Goal: Information Seeking & Learning: Find specific fact

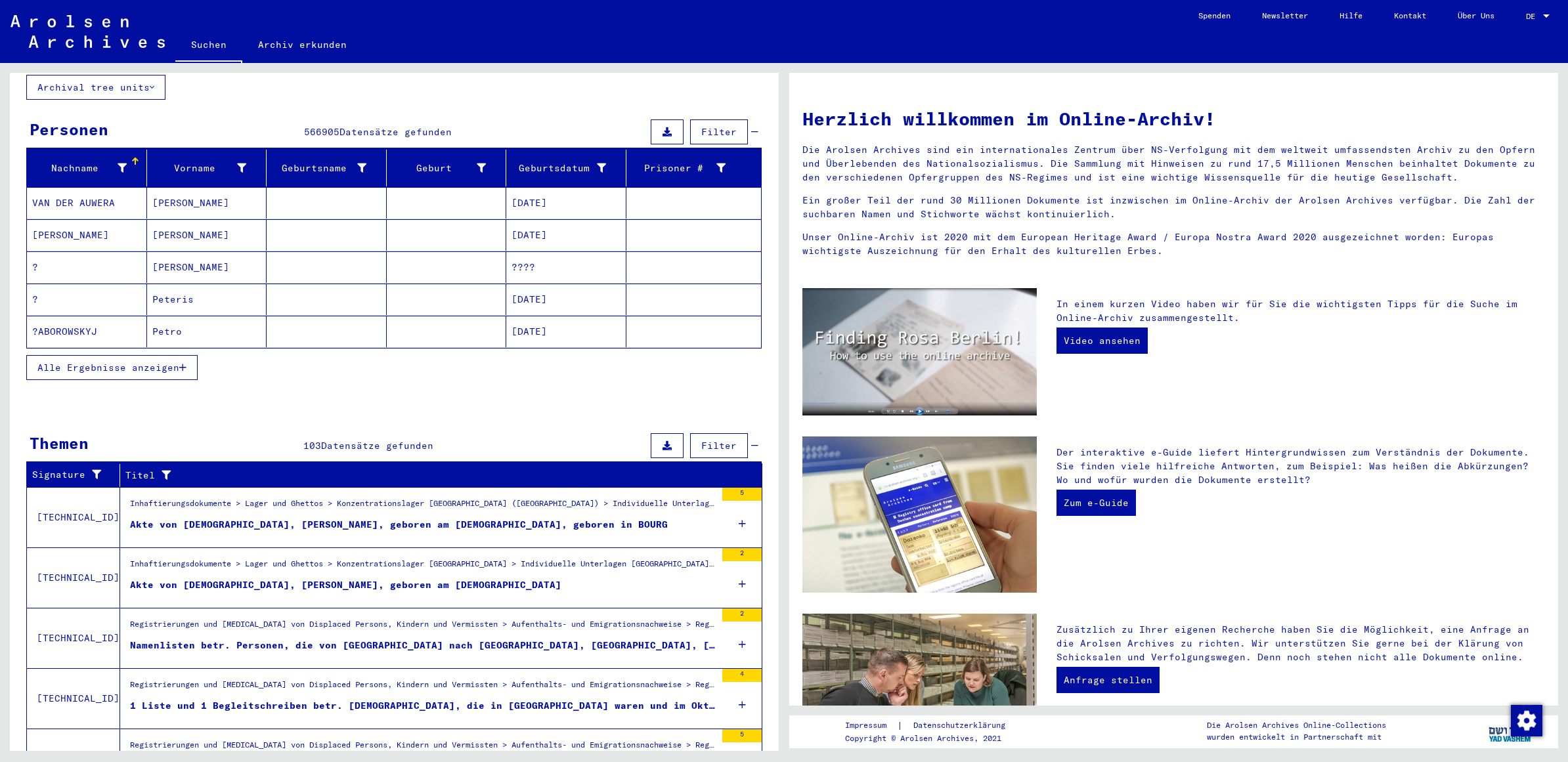
scroll to position [94, 0]
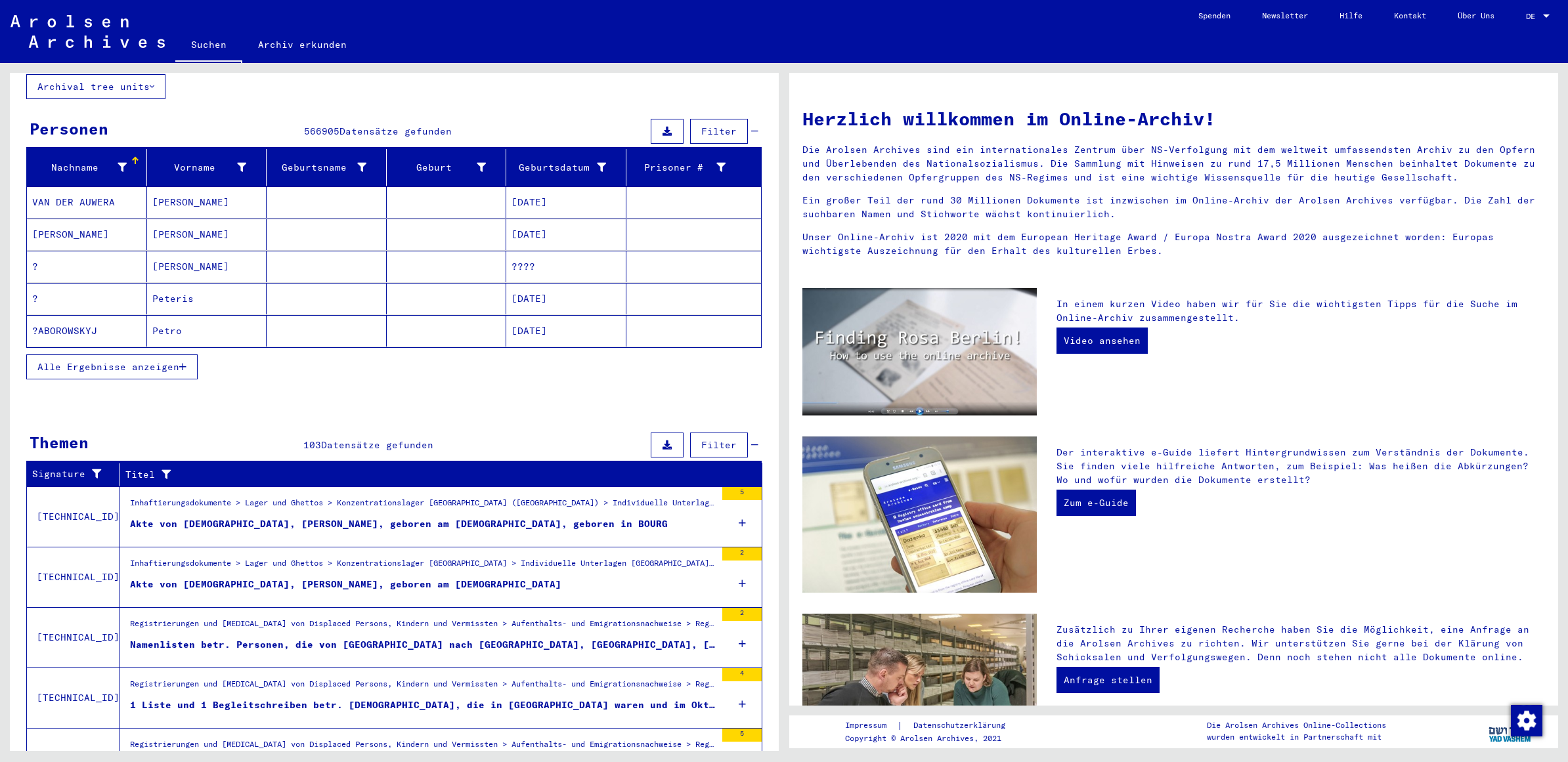
click at [649, 547] on div "Inhaftierungsdokumente > Lager und Ghettos > Konzentrationslager [GEOGRAPHIC_DA…" at bounding box center [417, 577] width 596 height 60
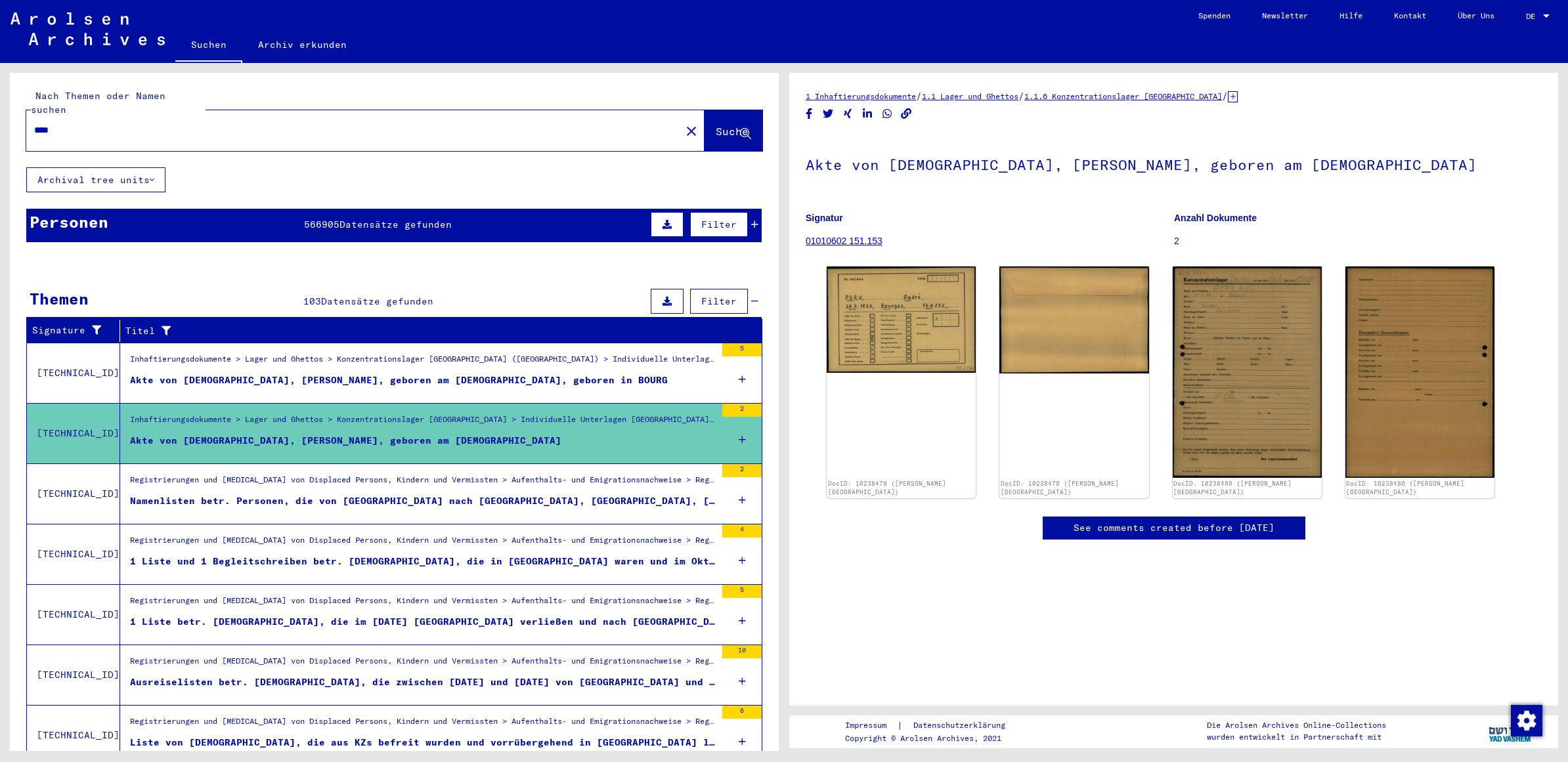
click at [81, 210] on div "Personen" at bounding box center [68, 222] width 79 height 24
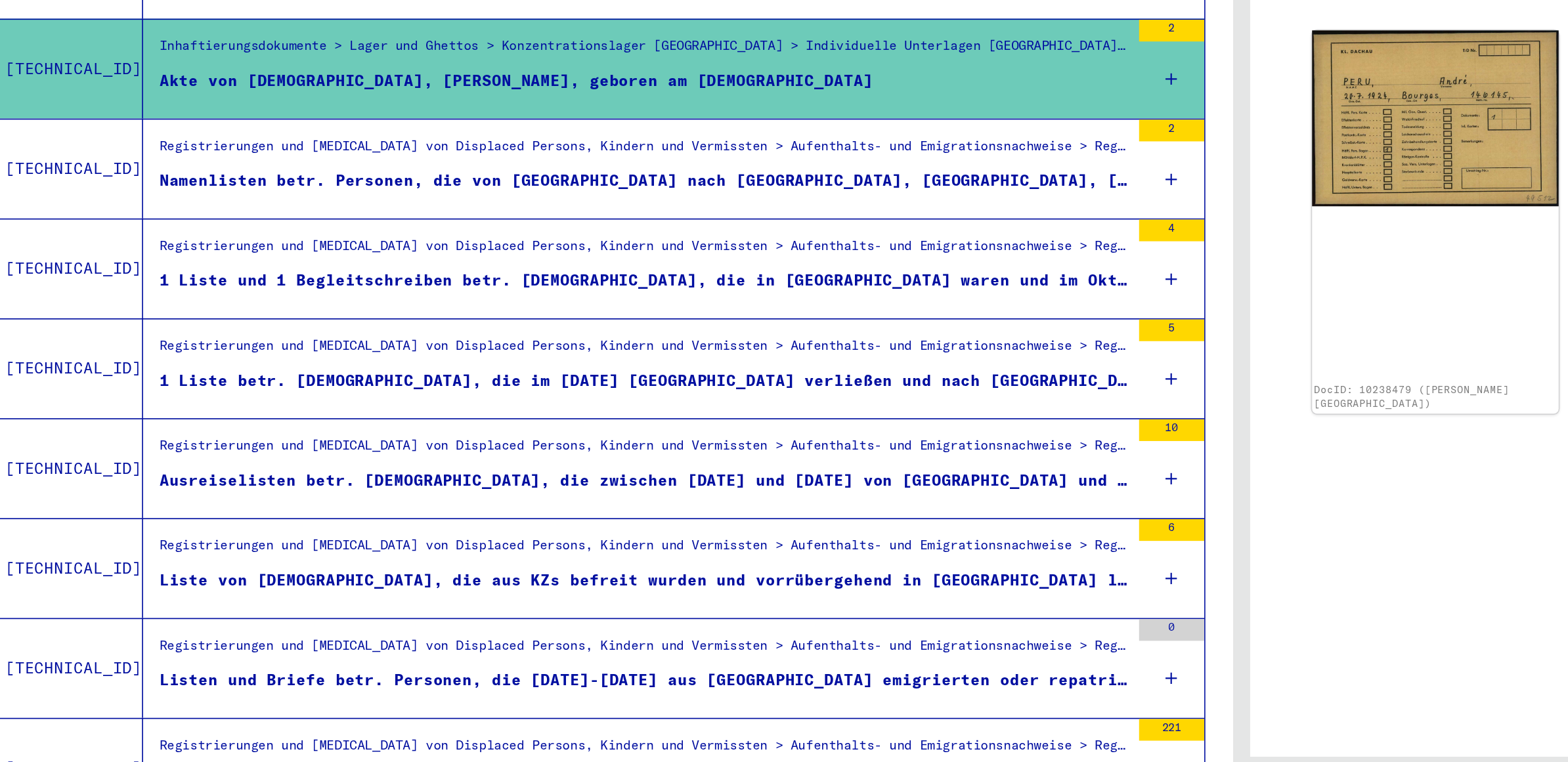
scroll to position [290, 0]
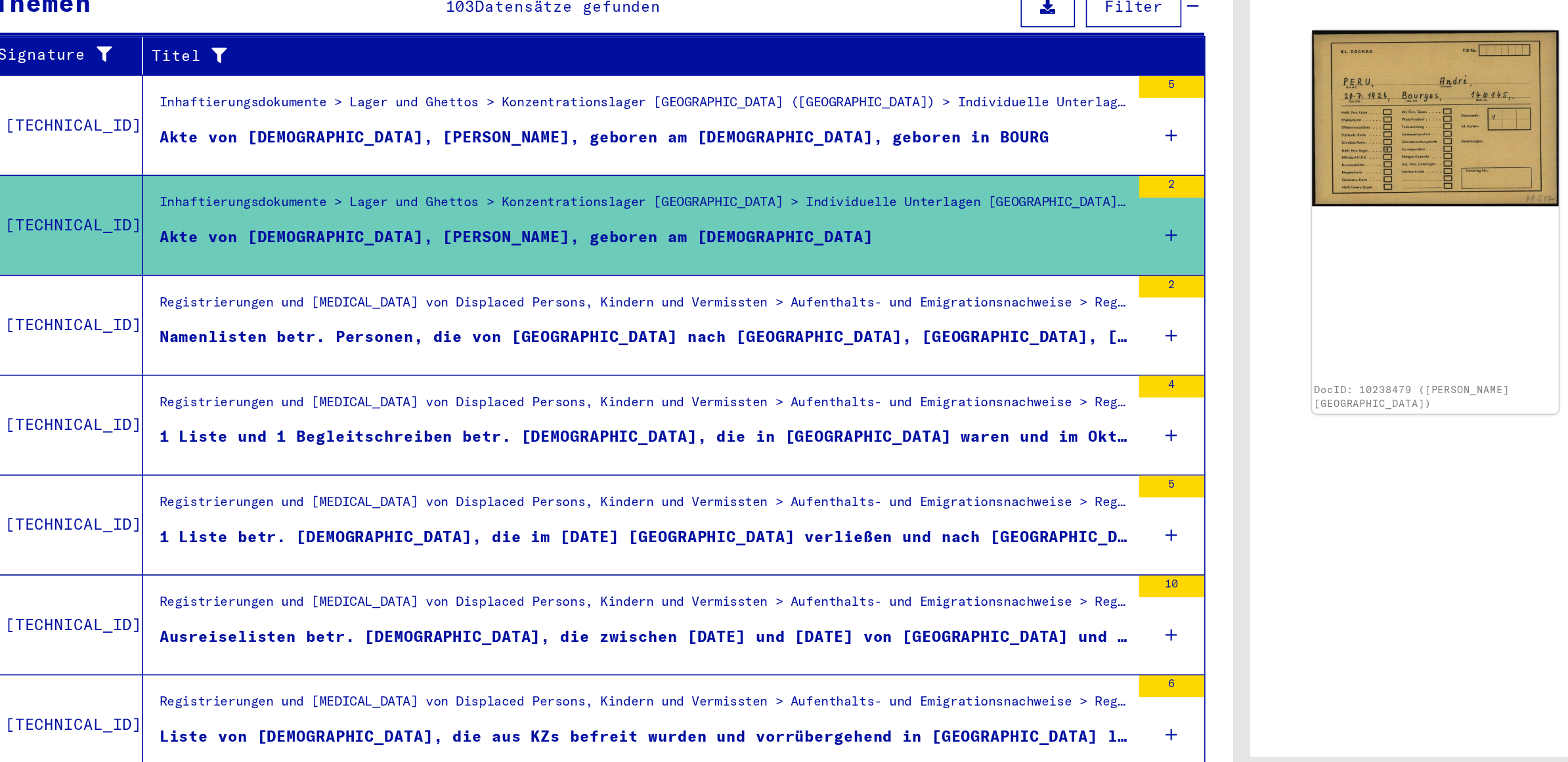
click at [417, 446] on div "Namenlisten betr. Personen, die von [GEOGRAPHIC_DATA] nach [GEOGRAPHIC_DATA], […" at bounding box center [422, 452] width 586 height 14
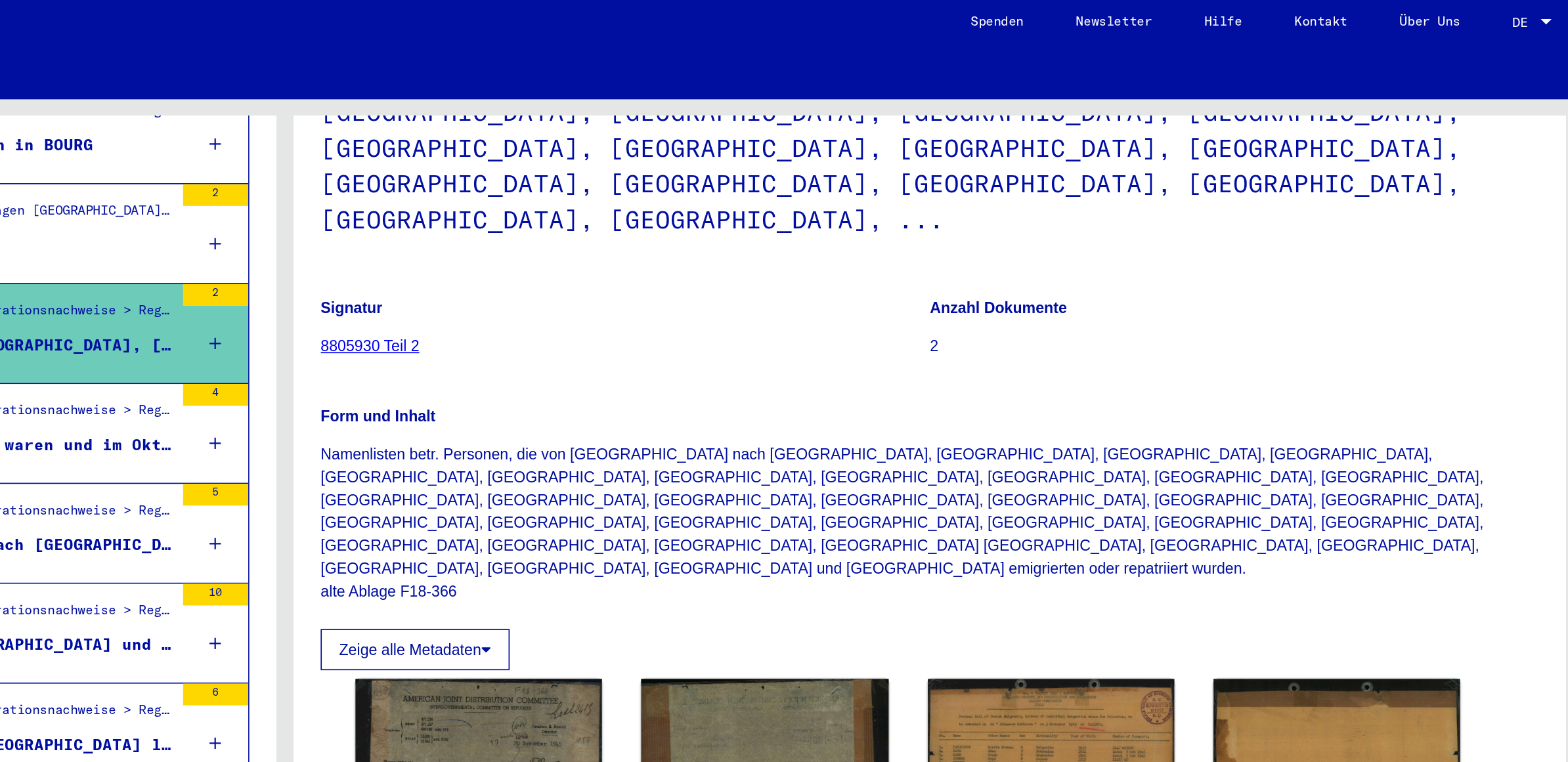
scroll to position [294, 0]
click at [1220, 408] on img at bounding box center [1247, 468] width 157 height 119
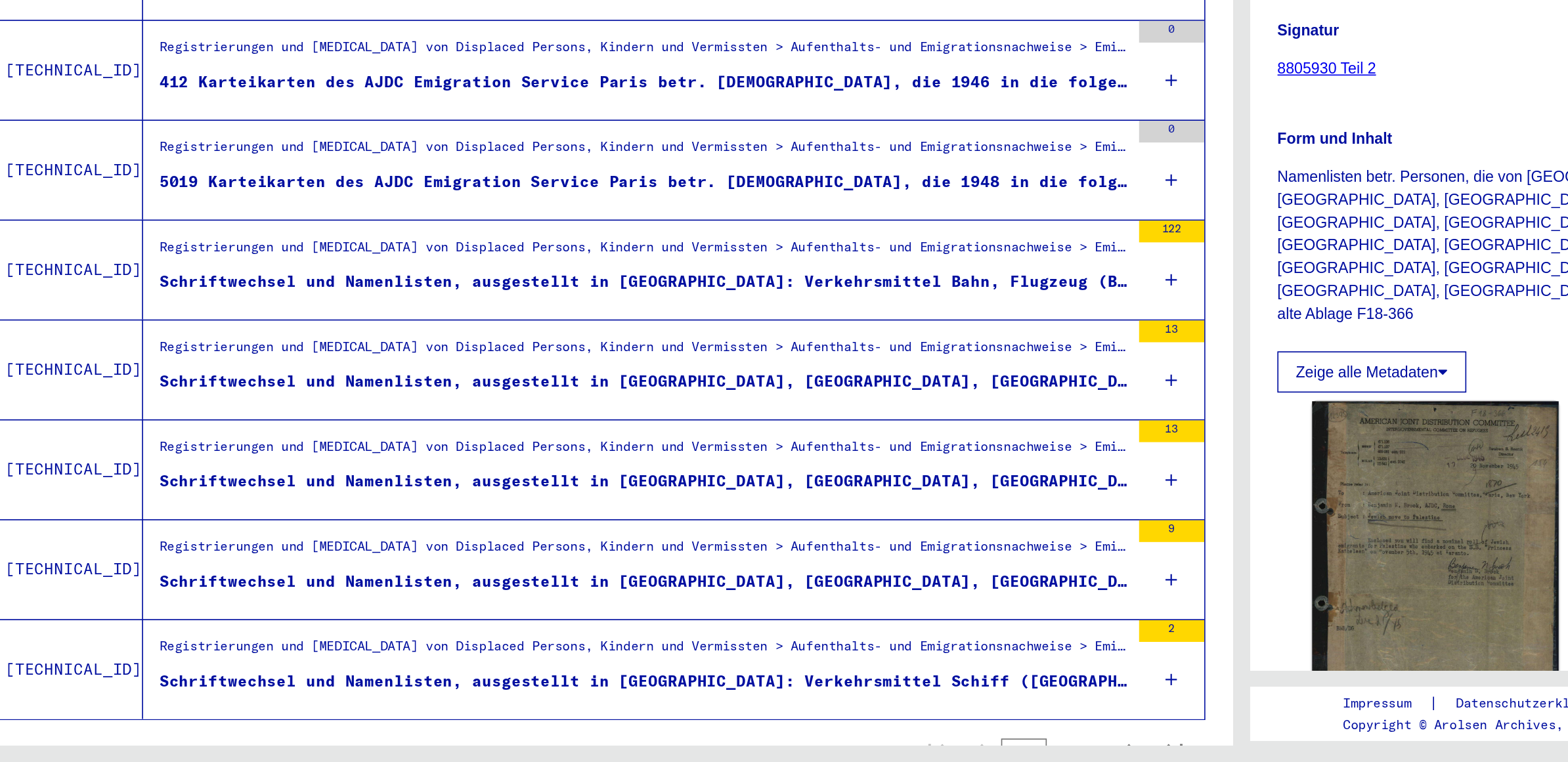
scroll to position [1174, 0]
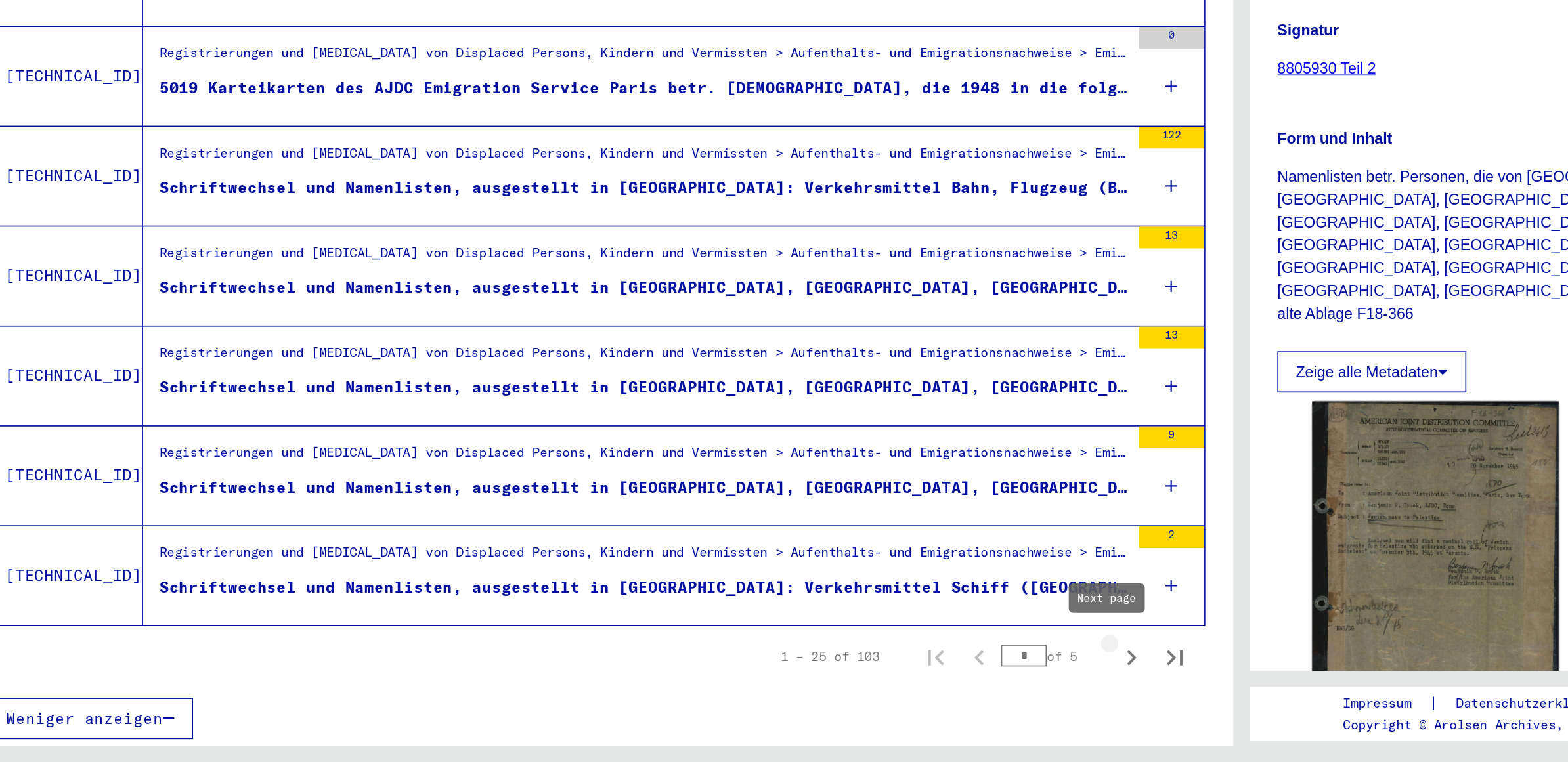
click at [709, 692] on icon "Next page" at bounding box center [718, 698] width 18 height 18
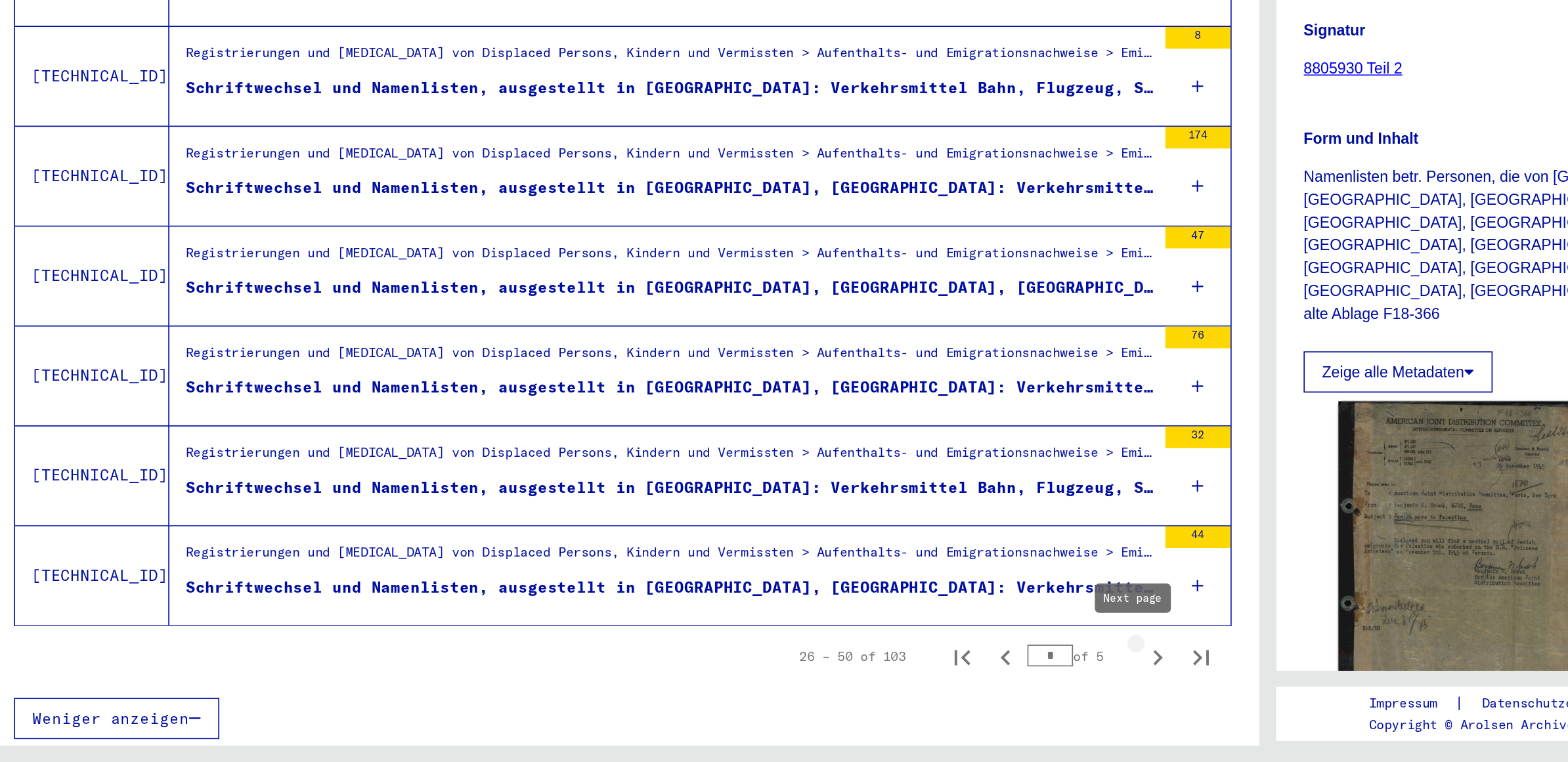
click at [709, 692] on icon "Next page" at bounding box center [718, 698] width 18 height 18
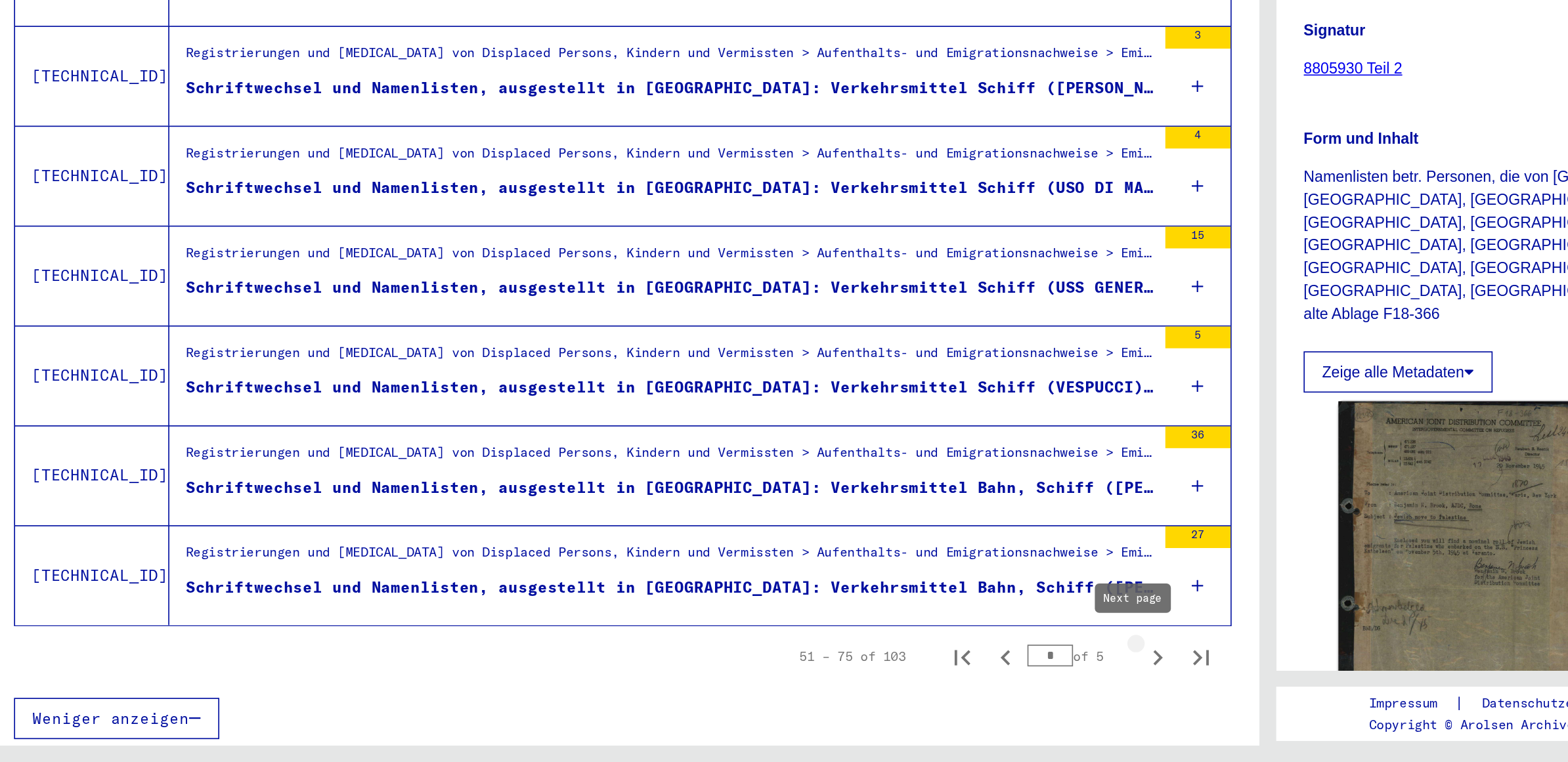
click at [709, 694] on icon "Next page" at bounding box center [718, 698] width 18 height 18
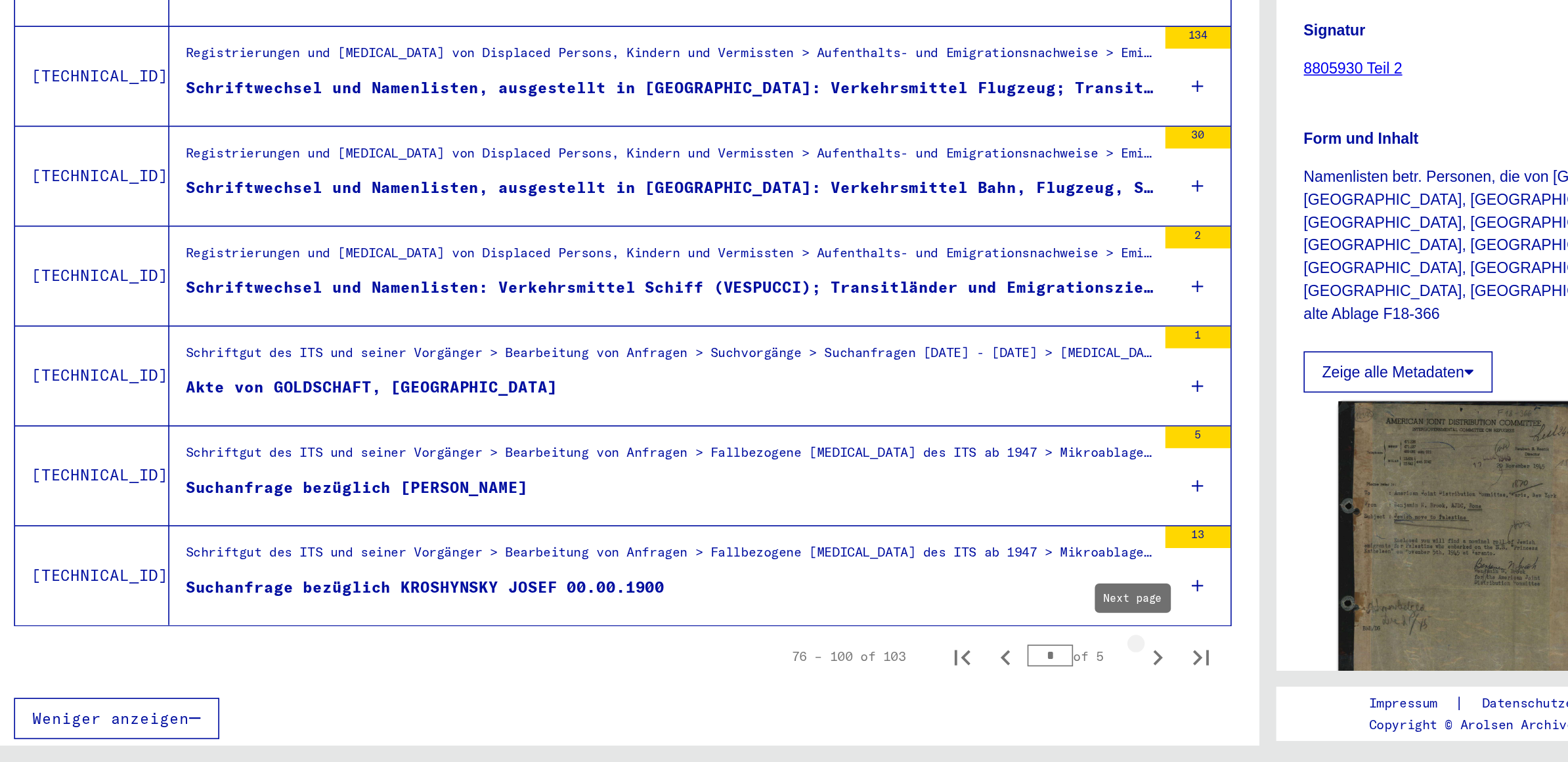
click at [715, 693] on icon "Next page" at bounding box center [718, 697] width 6 height 9
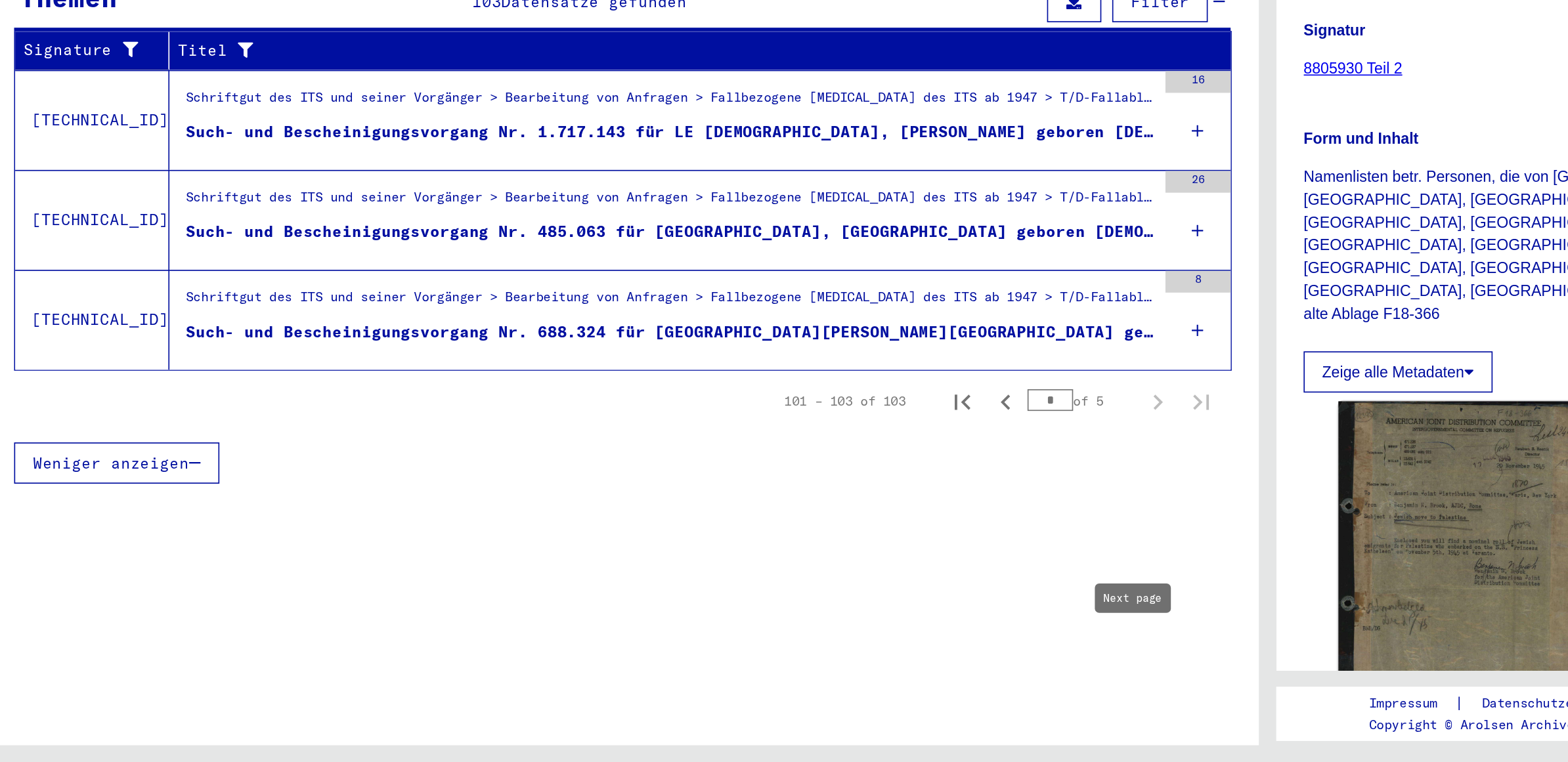
scroll to position [0, 0]
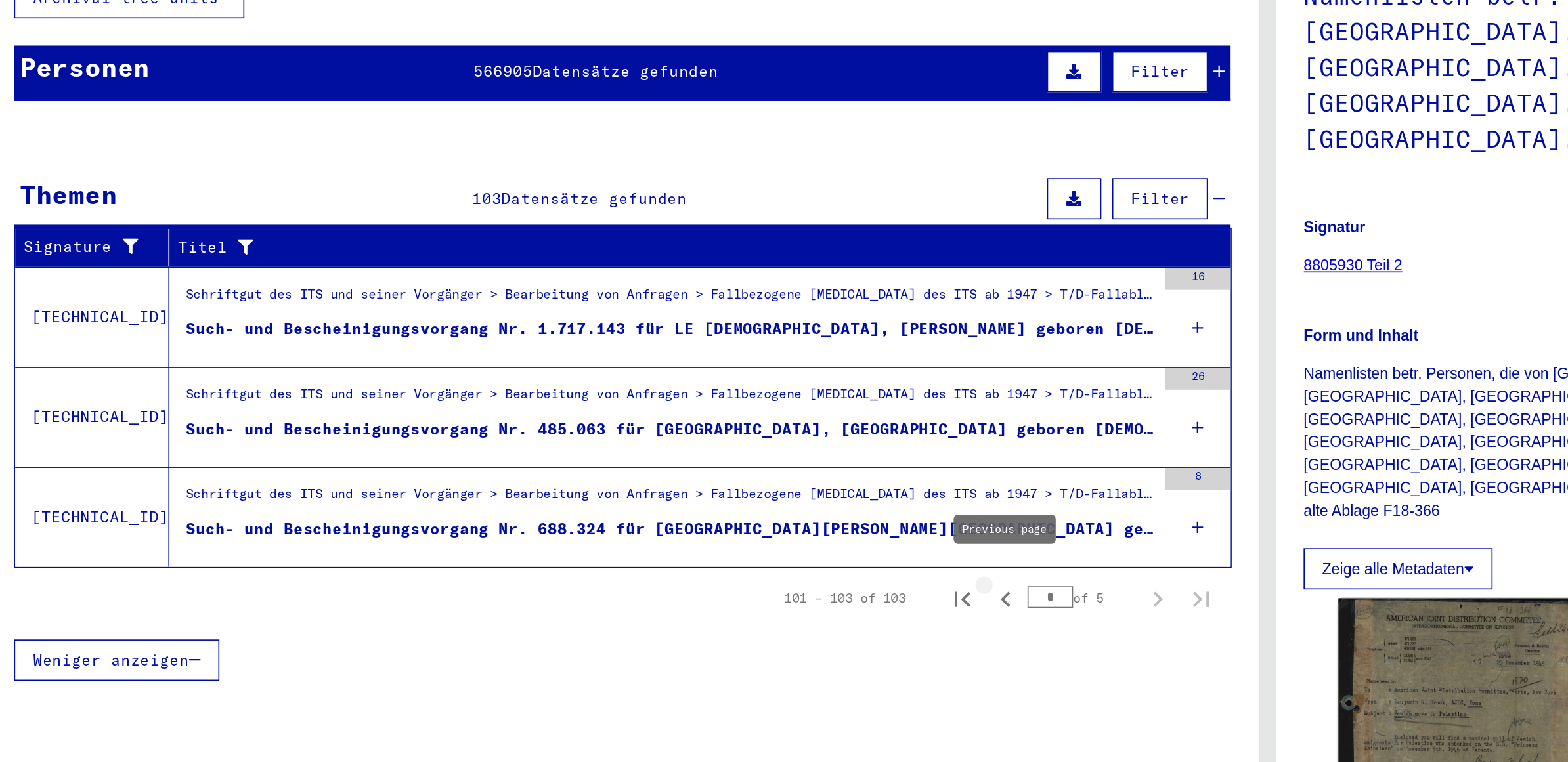
click at [624, 539] on icon "Previous page" at bounding box center [626, 543] width 6 height 9
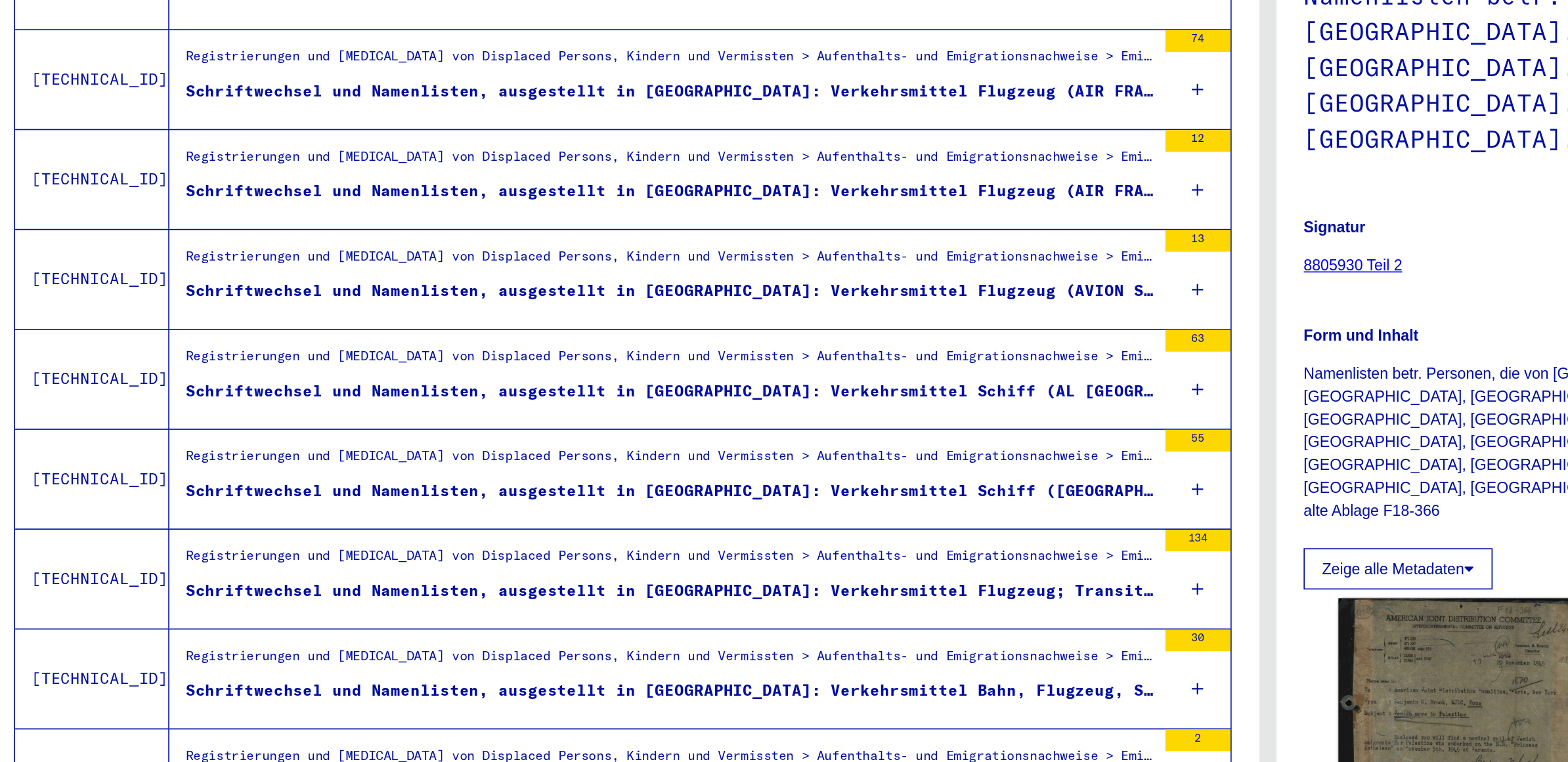
scroll to position [1174, 0]
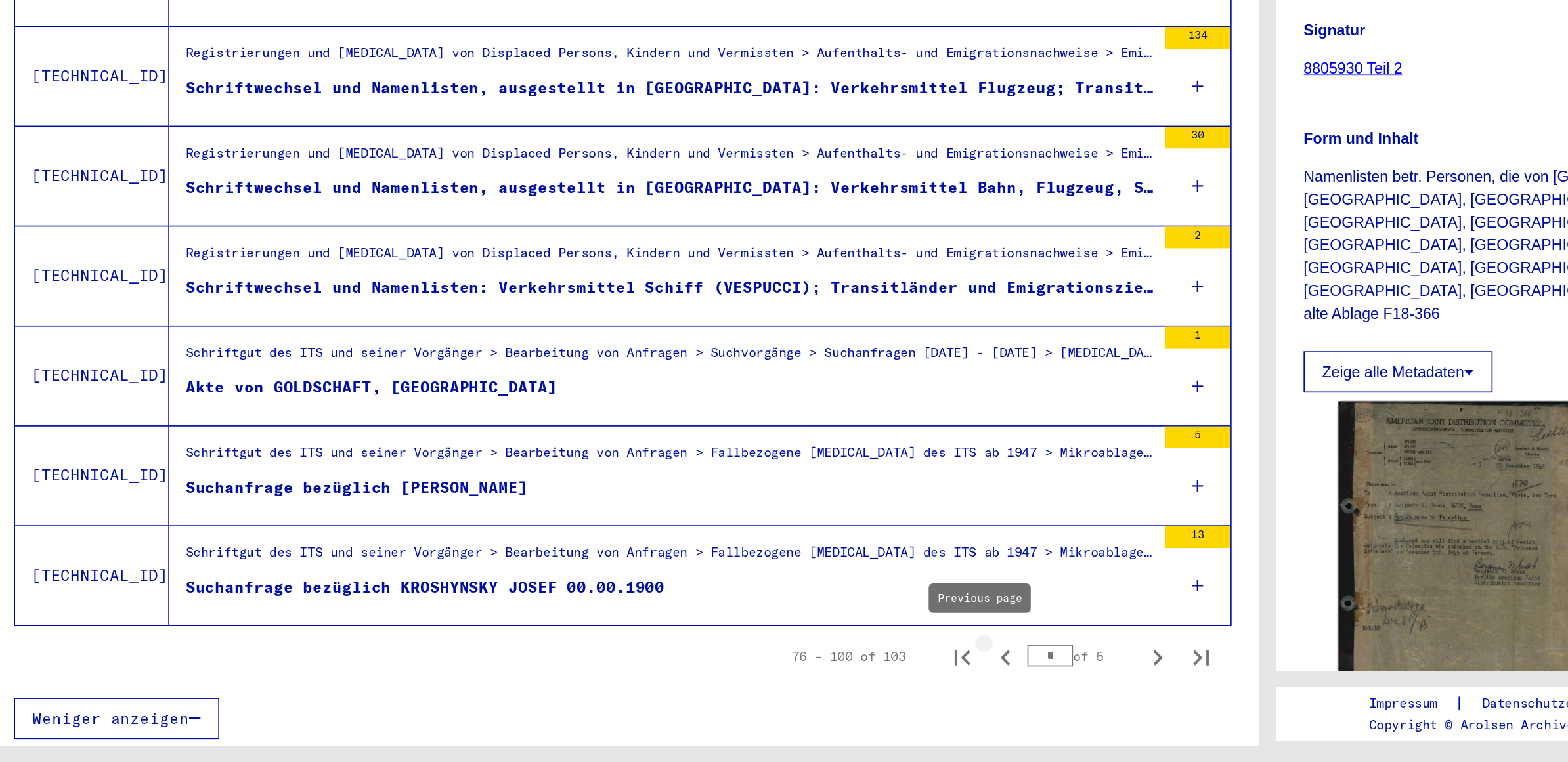
click at [623, 693] on icon "Previous page" at bounding box center [626, 697] width 6 height 9
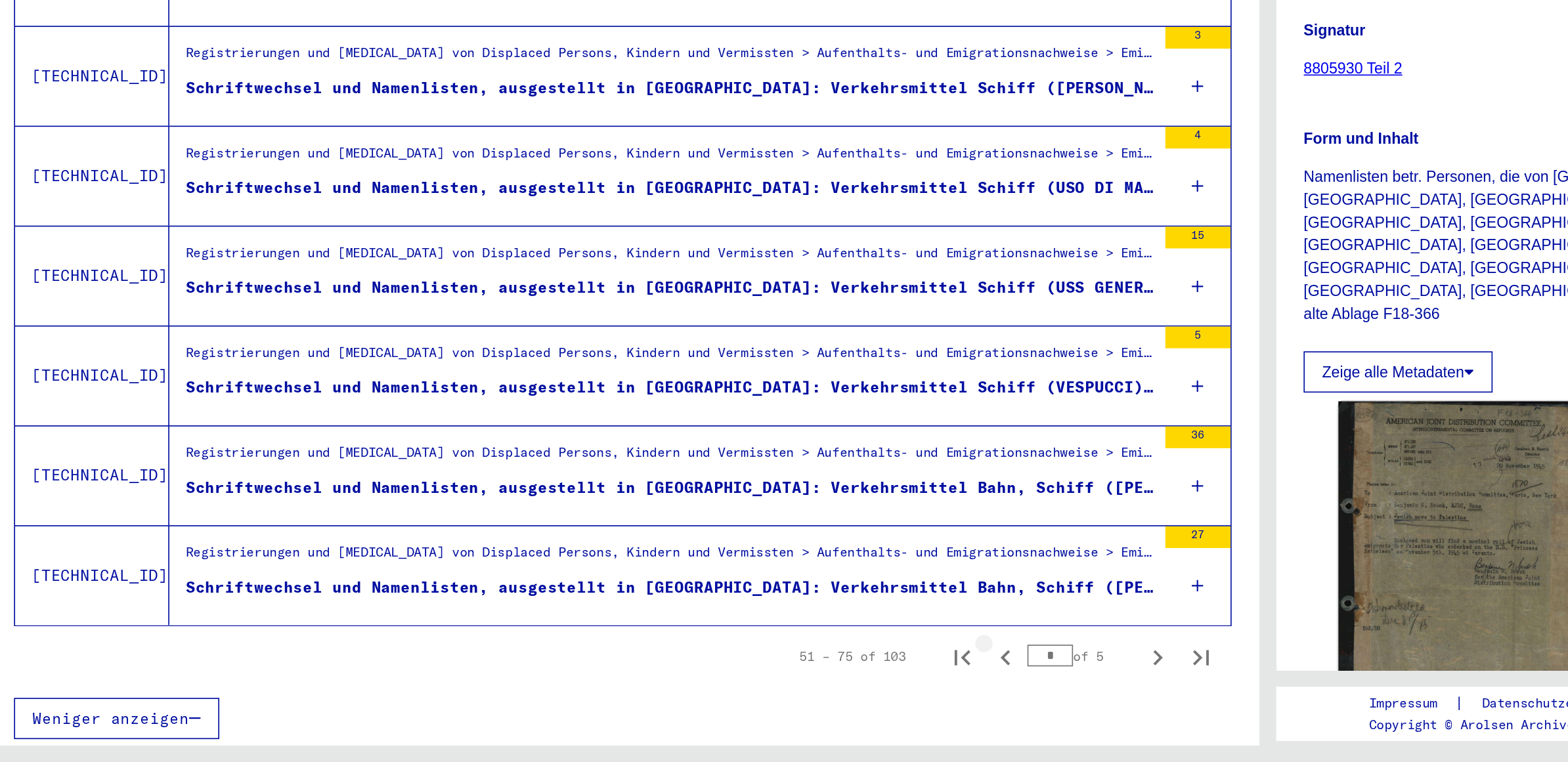
click at [616, 693] on icon "Previous page" at bounding box center [626, 698] width 18 height 18
type input "*"
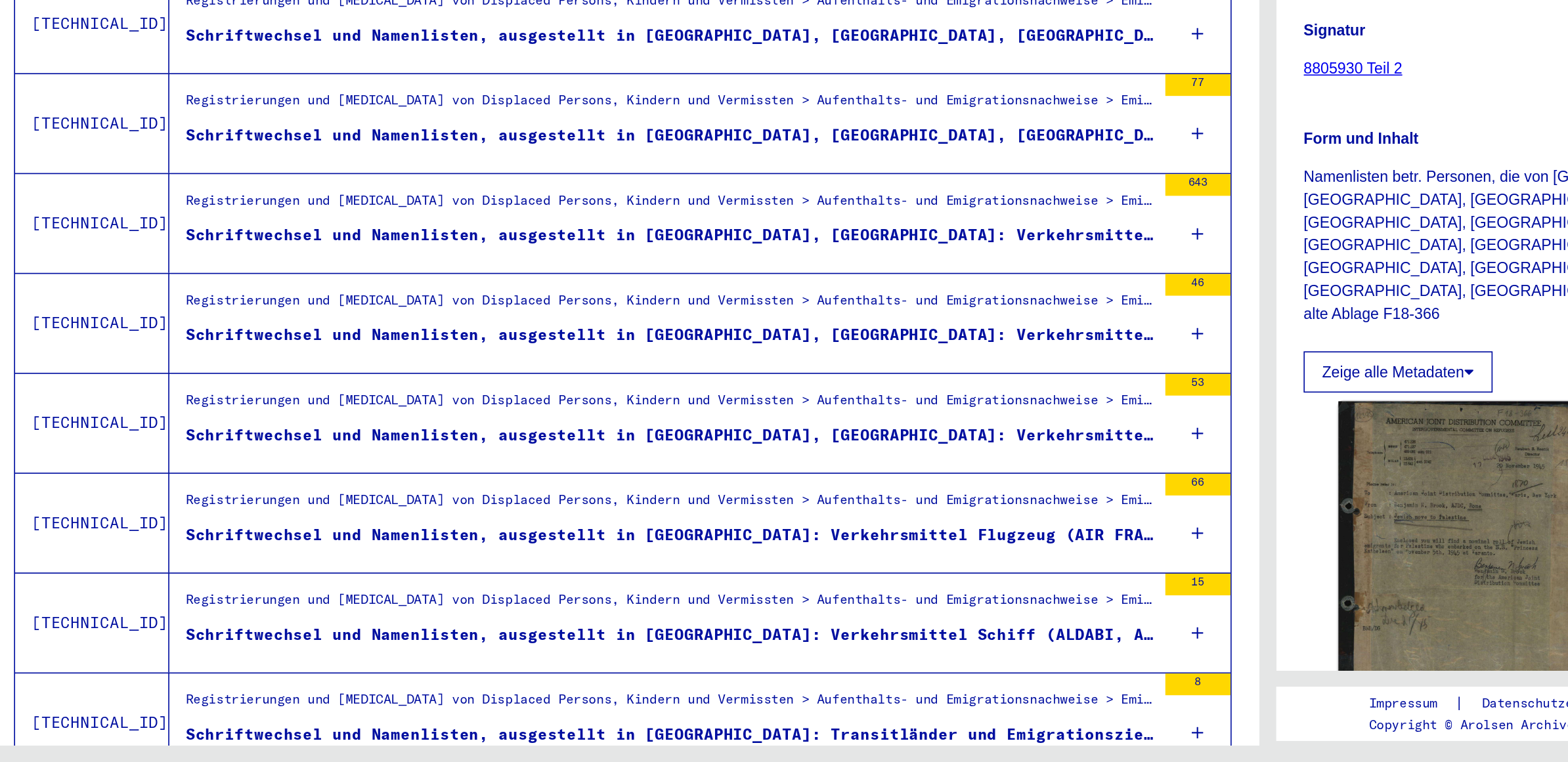
scroll to position [0, 0]
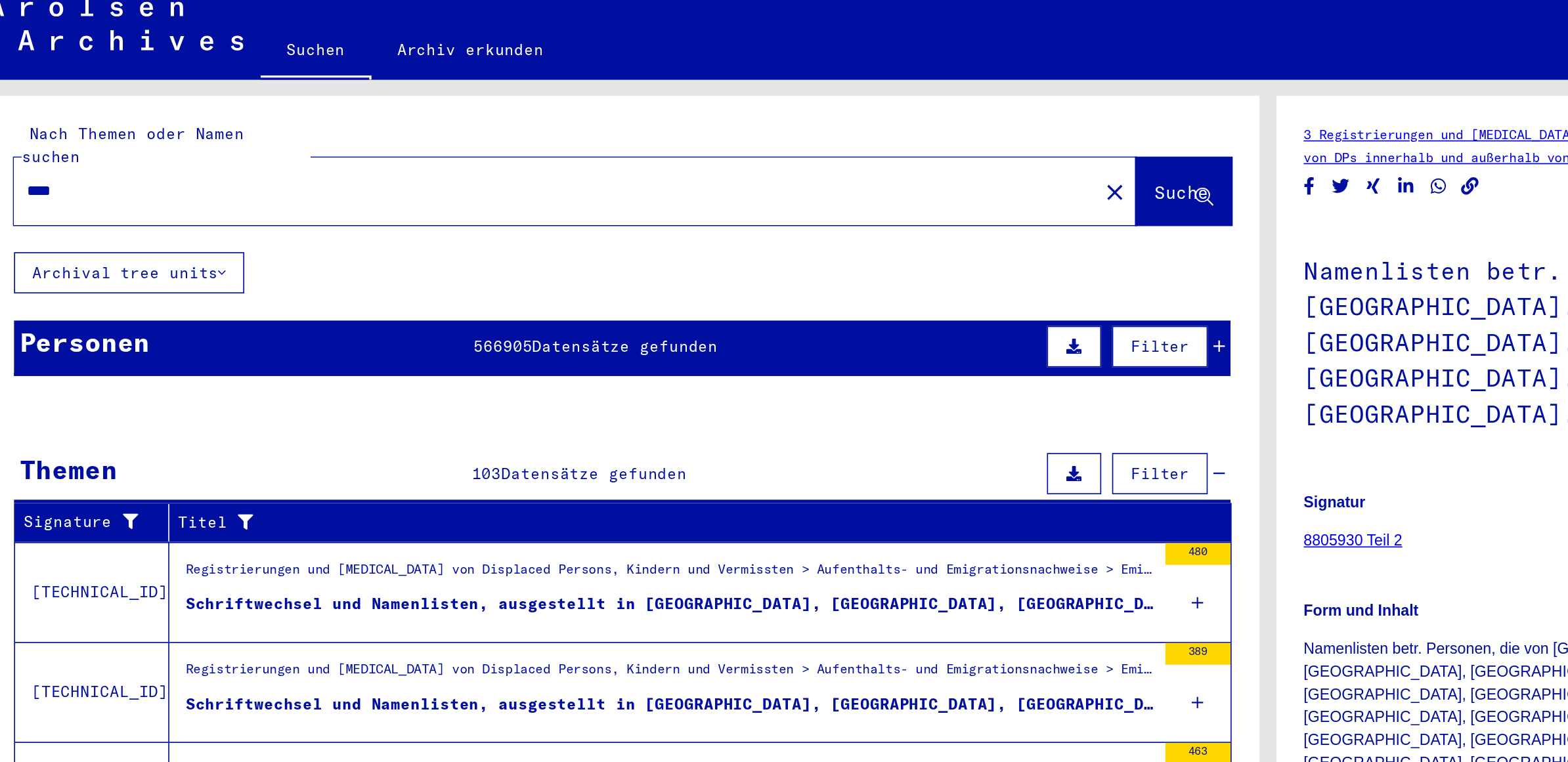
click at [69, 124] on input "****" at bounding box center [353, 130] width 639 height 14
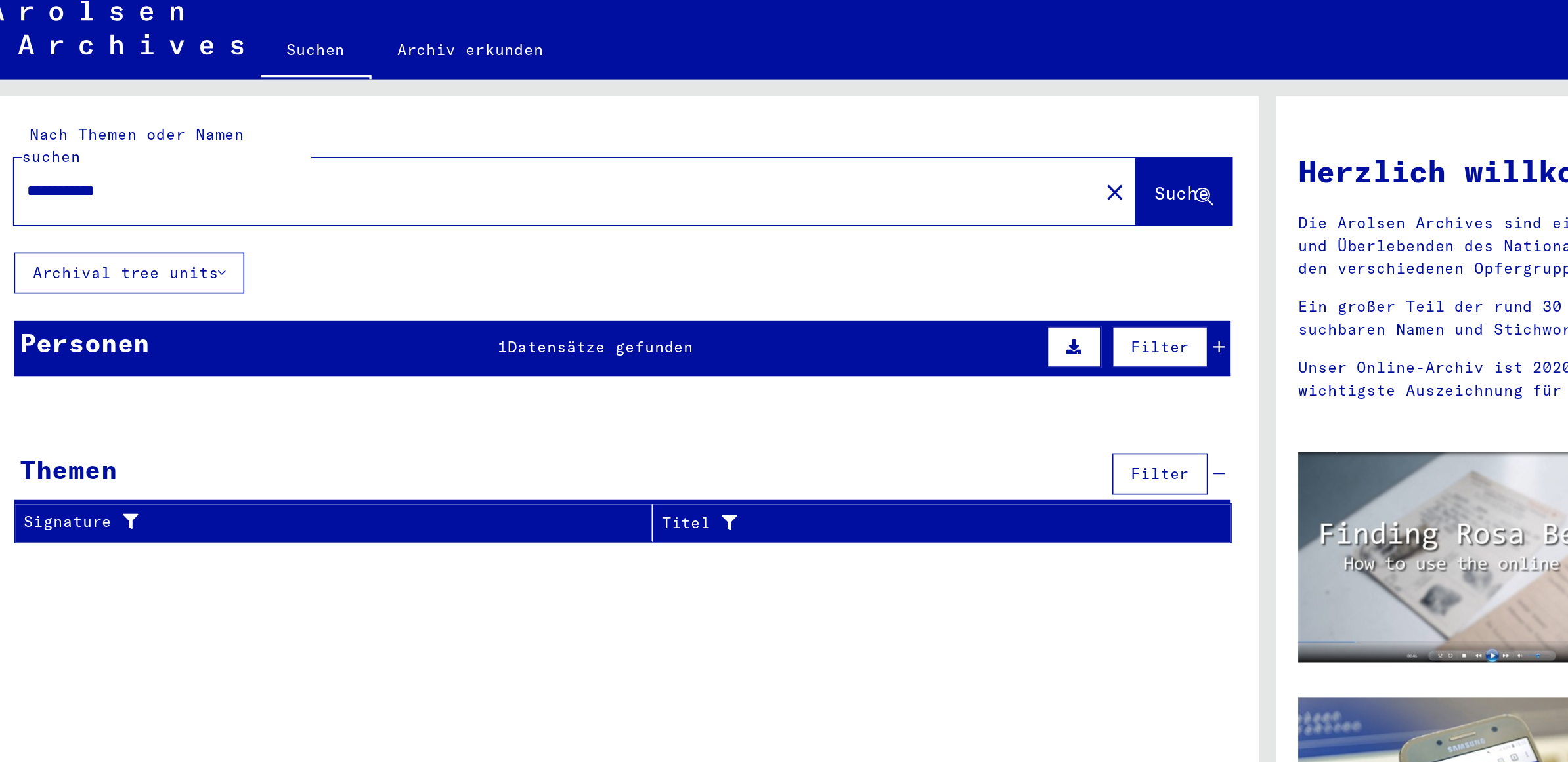
click at [76, 210] on div "Personen" at bounding box center [68, 222] width 79 height 24
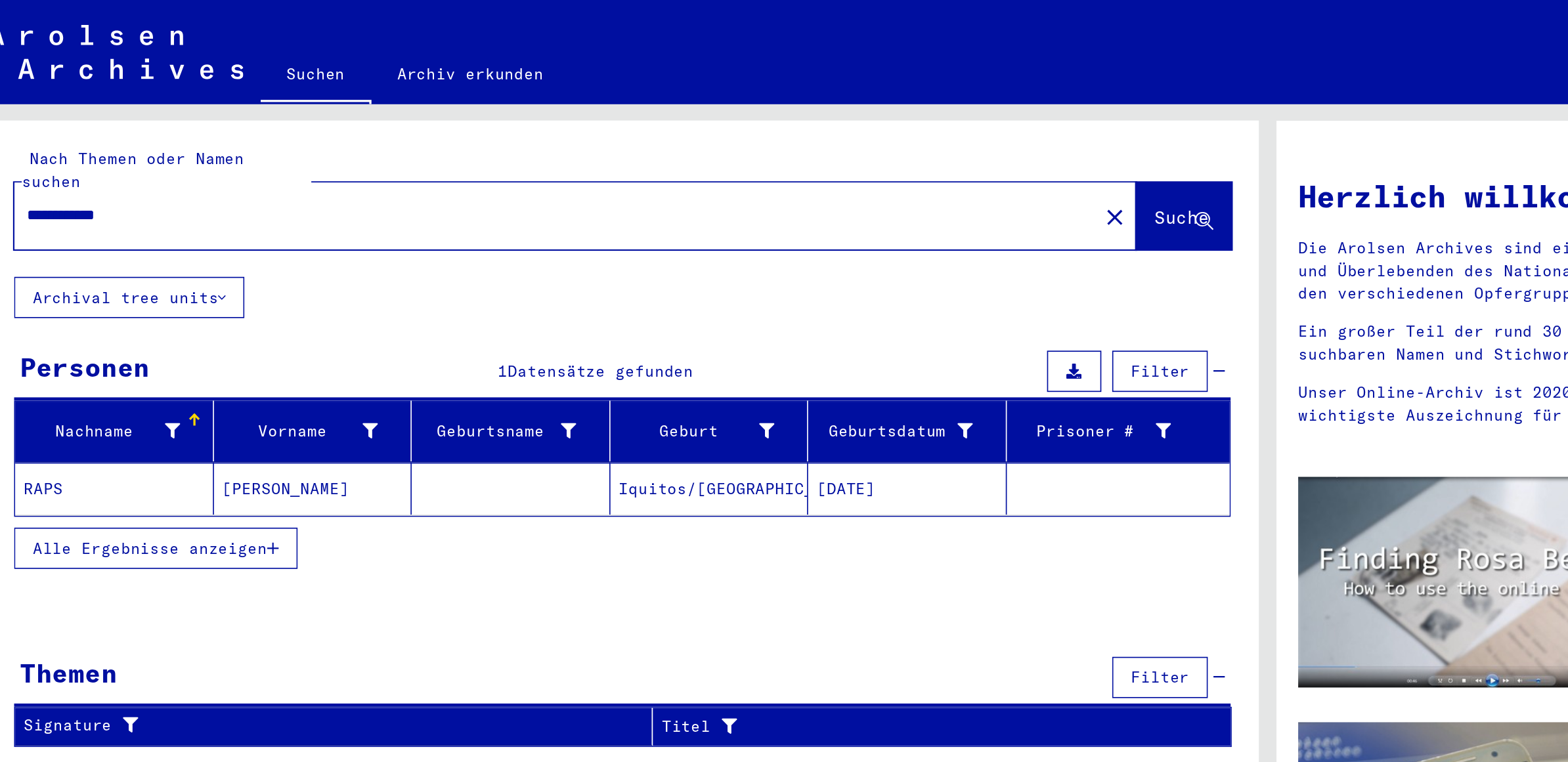
click at [145, 124] on input "**********" at bounding box center [350, 130] width 631 height 14
type input "*"
click at [406, 179] on div "Nach Themen oder Namen suchen Suche Archival tree units Personen 1 Datensätze g…" at bounding box center [394, 267] width 769 height 389
click at [334, 124] on input "text" at bounding box center [350, 130] width 631 height 14
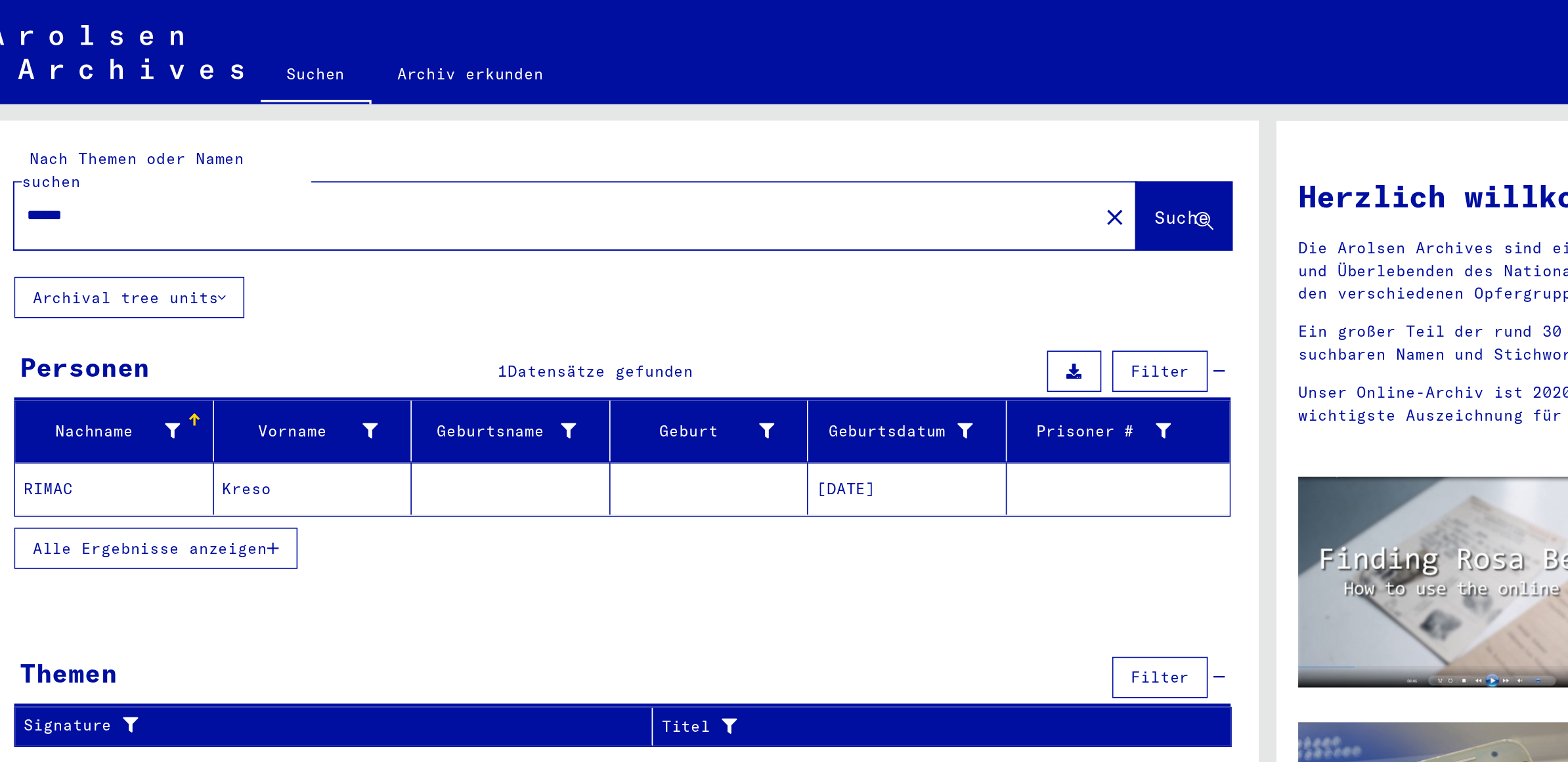
click at [190, 124] on input "*****" at bounding box center [350, 130] width 631 height 14
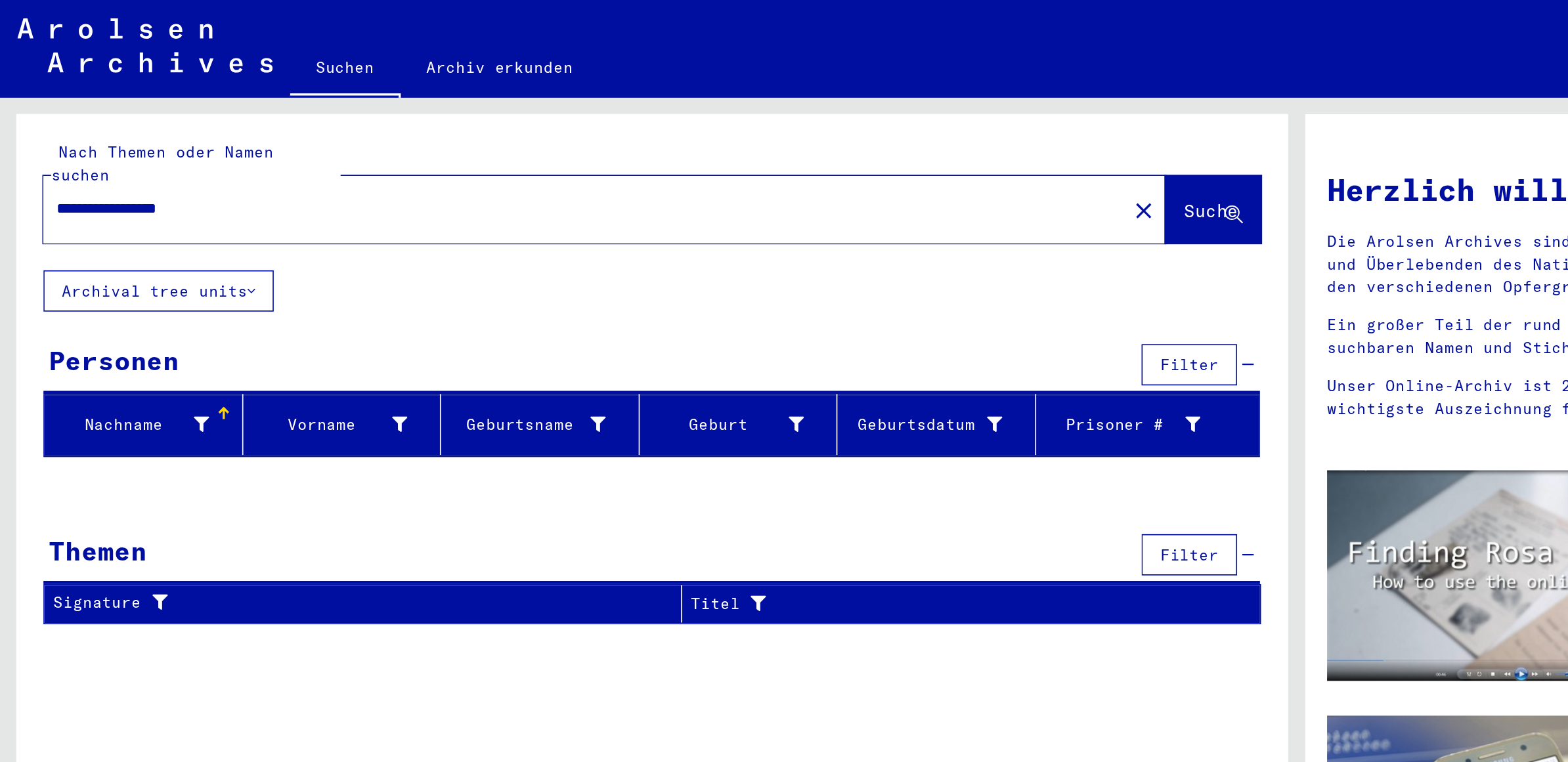
click at [94, 124] on input "**********" at bounding box center [350, 130] width 631 height 14
type input "**********"
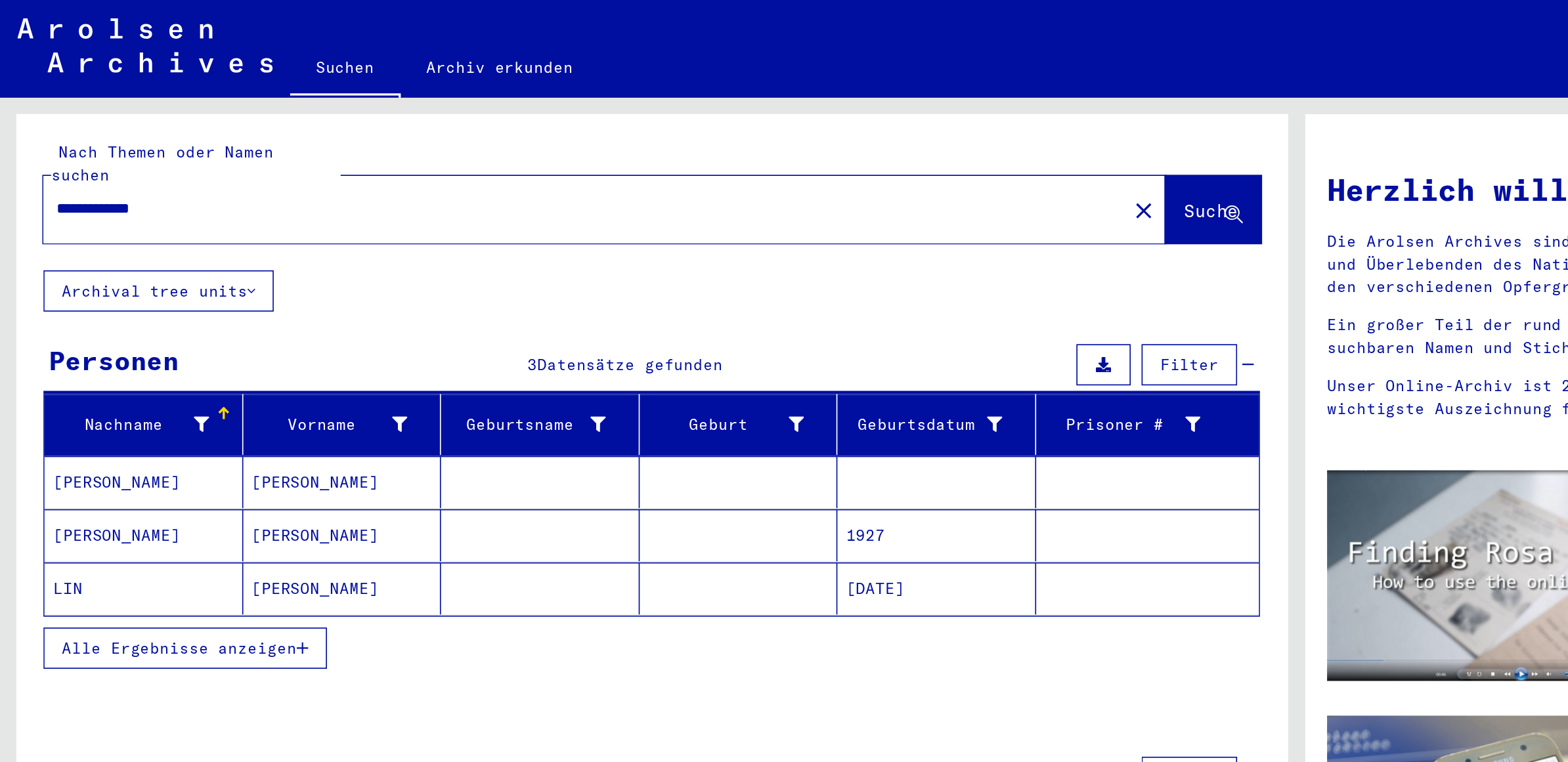
click at [119, 286] on mat-cell "[PERSON_NAME]" at bounding box center [87, 295] width 120 height 31
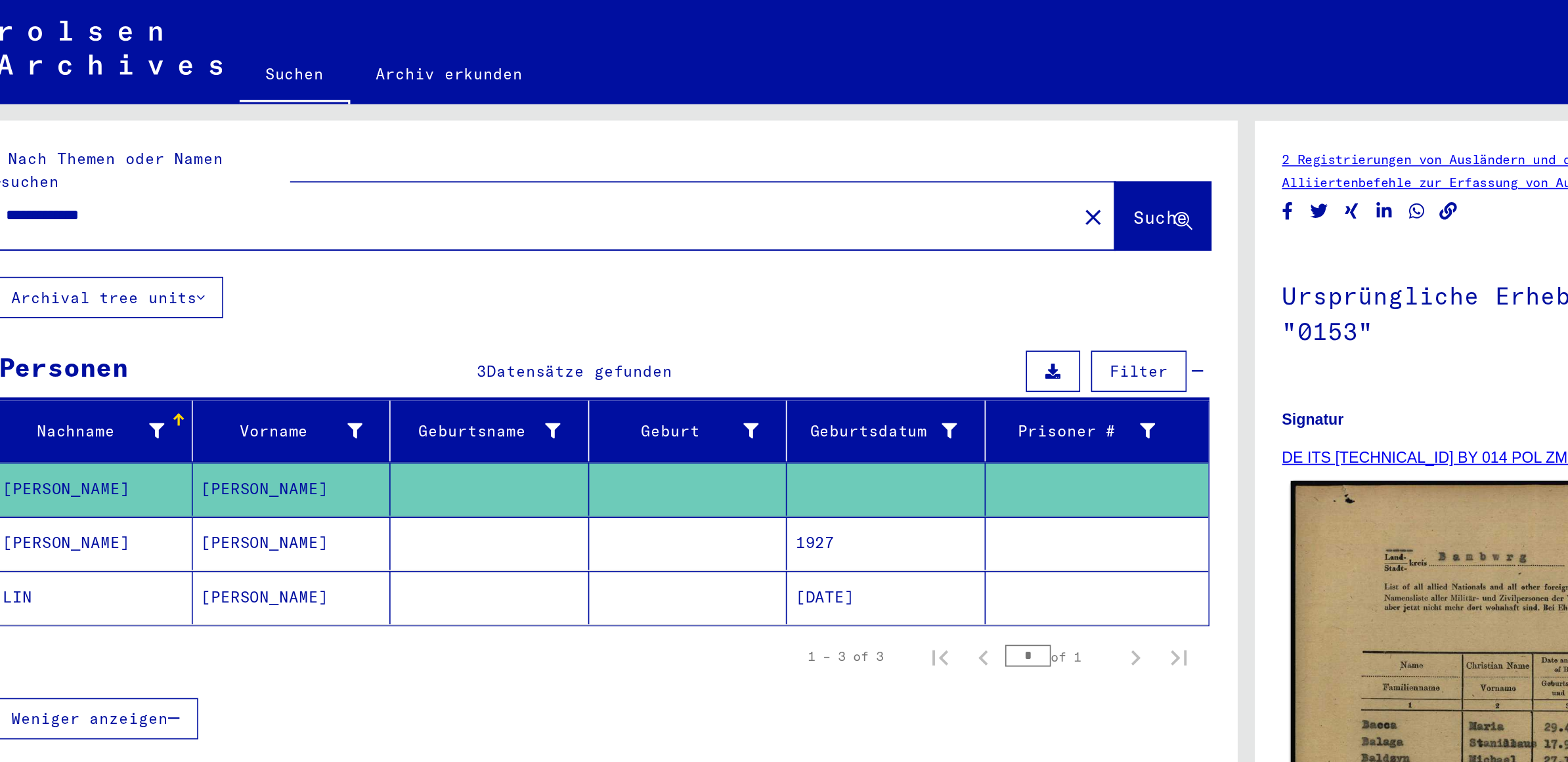
click at [875, 396] on img at bounding box center [1140, 523] width 660 height 464
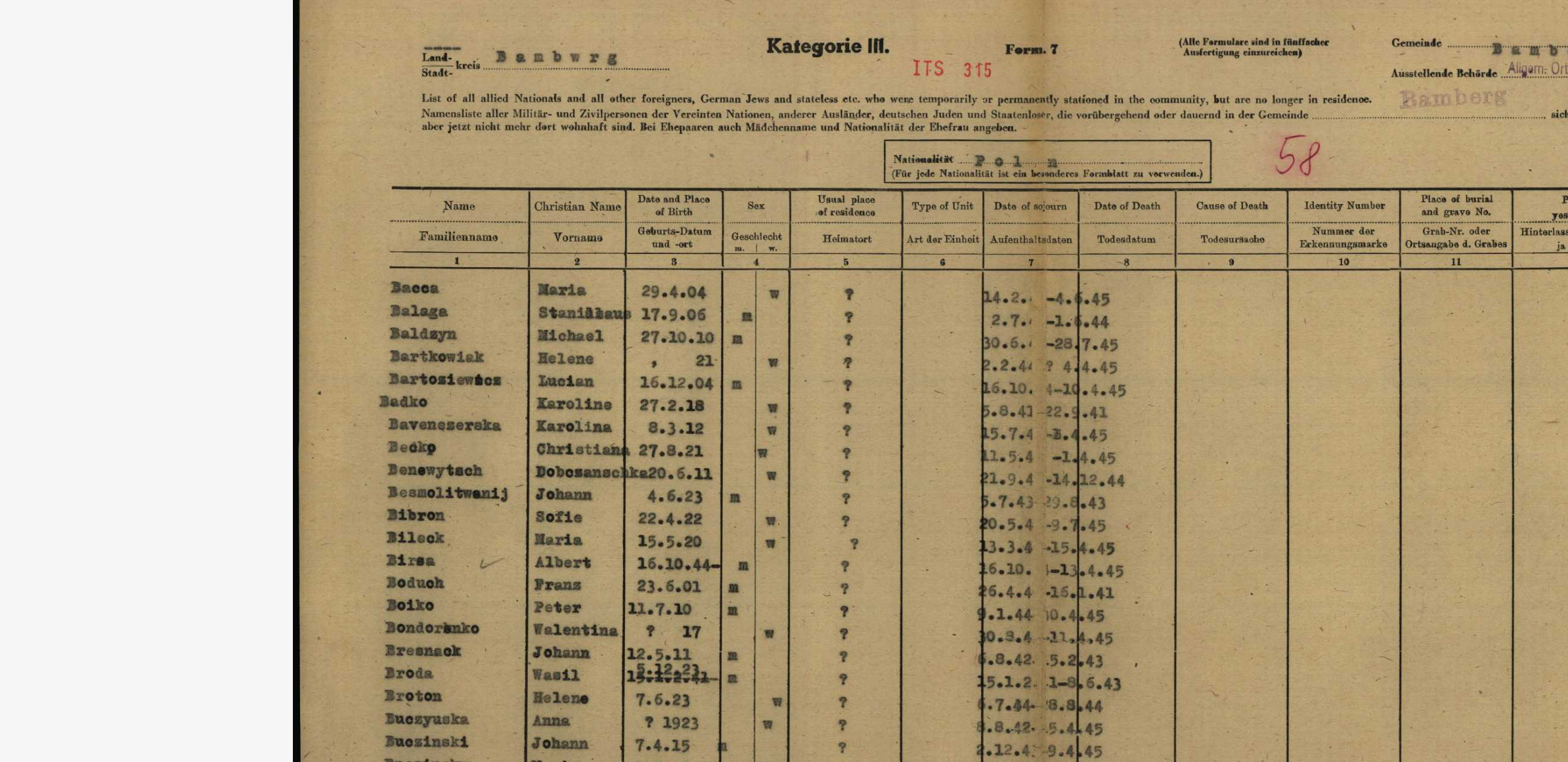
click at [1047, 142] on img at bounding box center [784, 348] width 1254 height 631
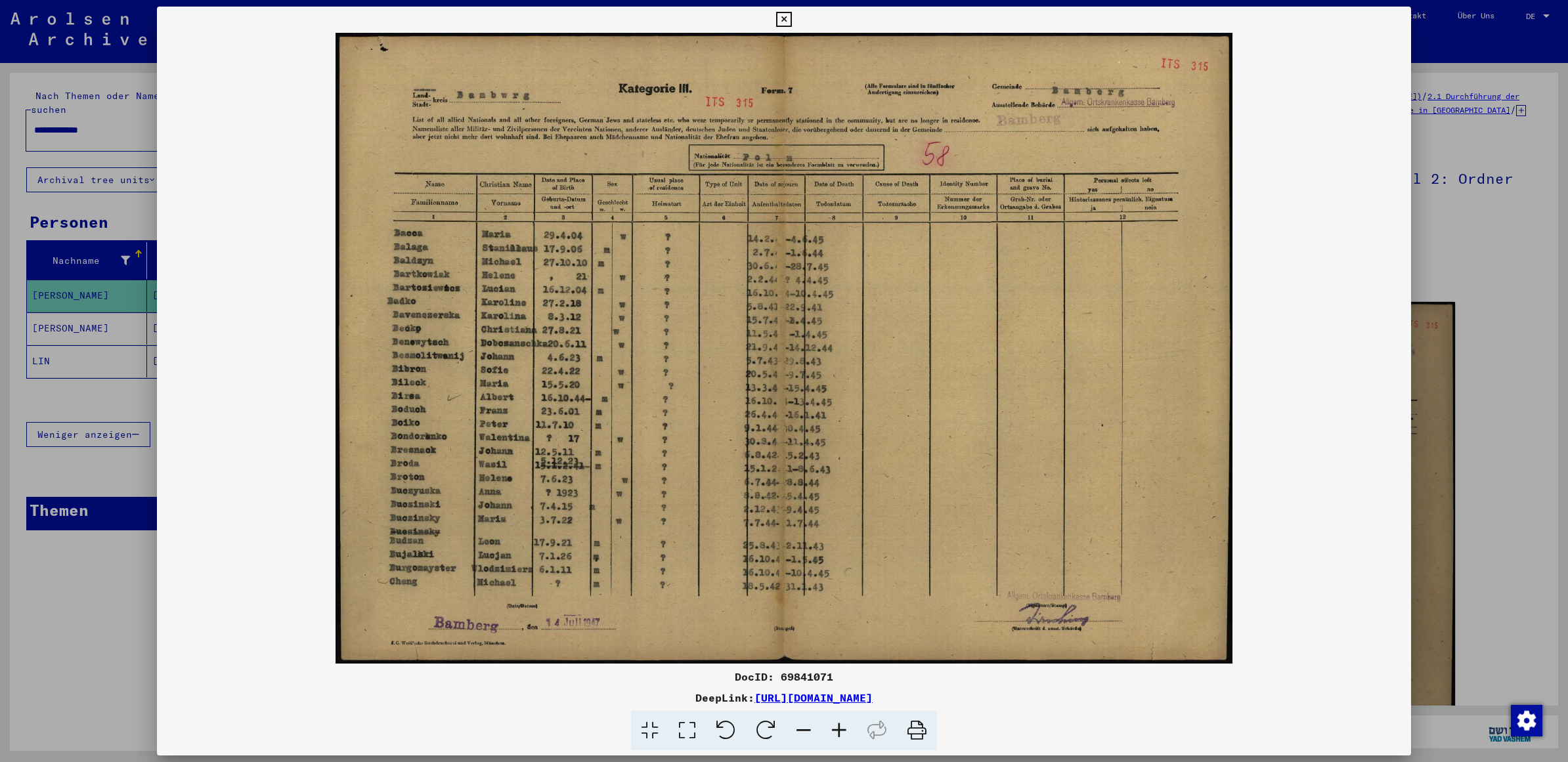
click at [1125, 137] on img at bounding box center [784, 348] width 1254 height 631
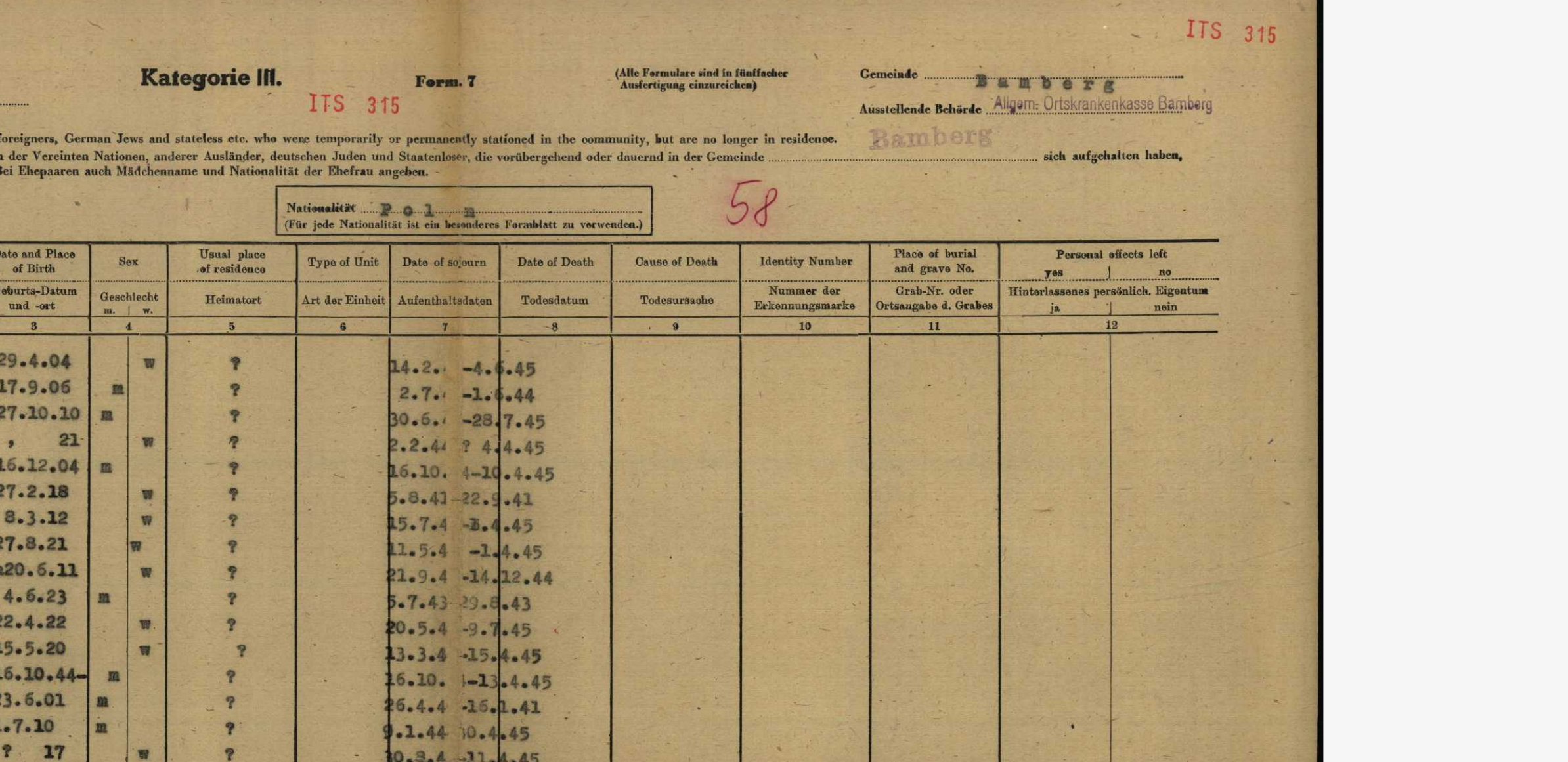
click at [953, 210] on img at bounding box center [784, 348] width 1254 height 631
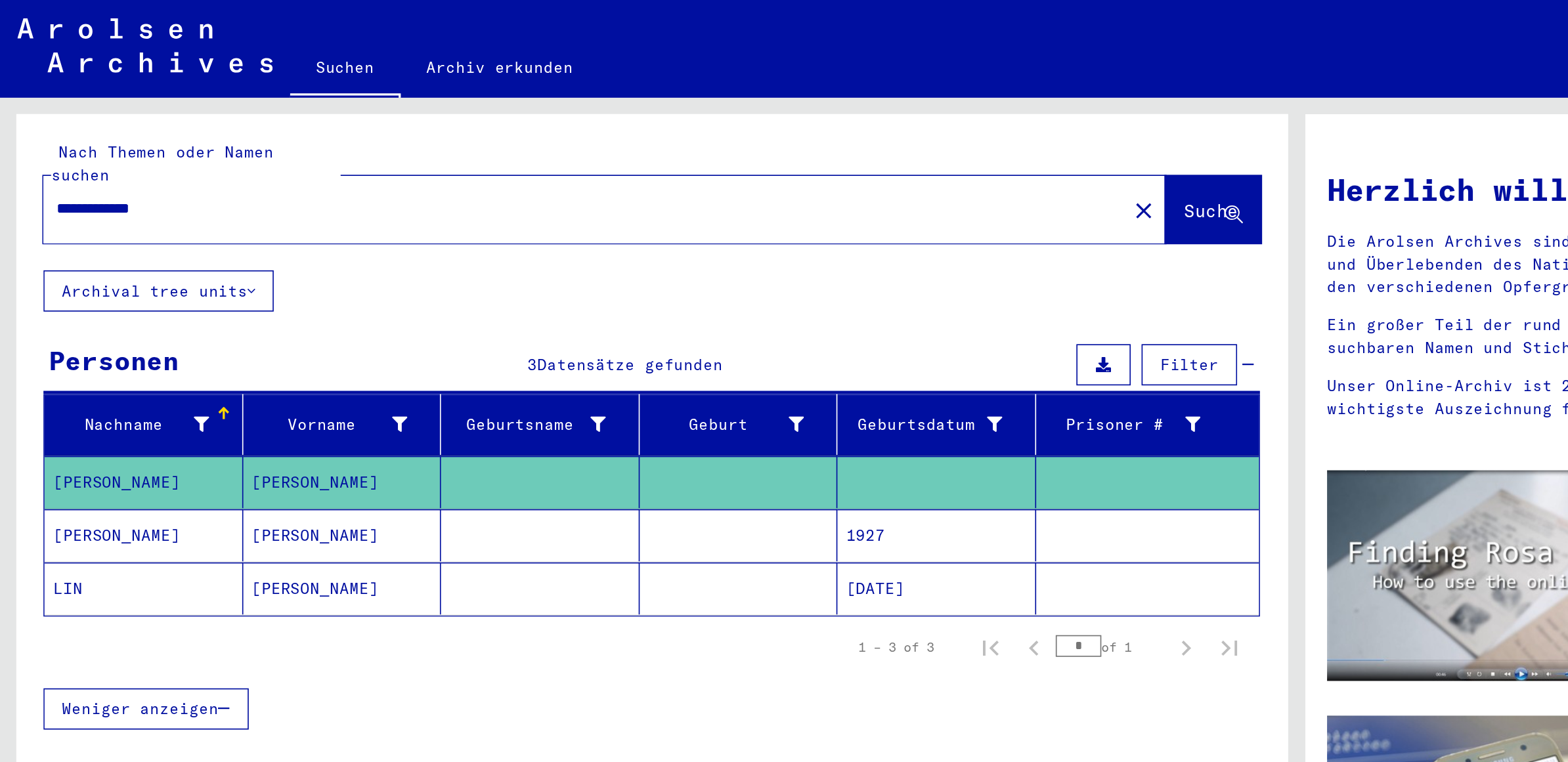
click at [178, 280] on mat-cell "[PERSON_NAME]" at bounding box center [207, 295] width 120 height 31
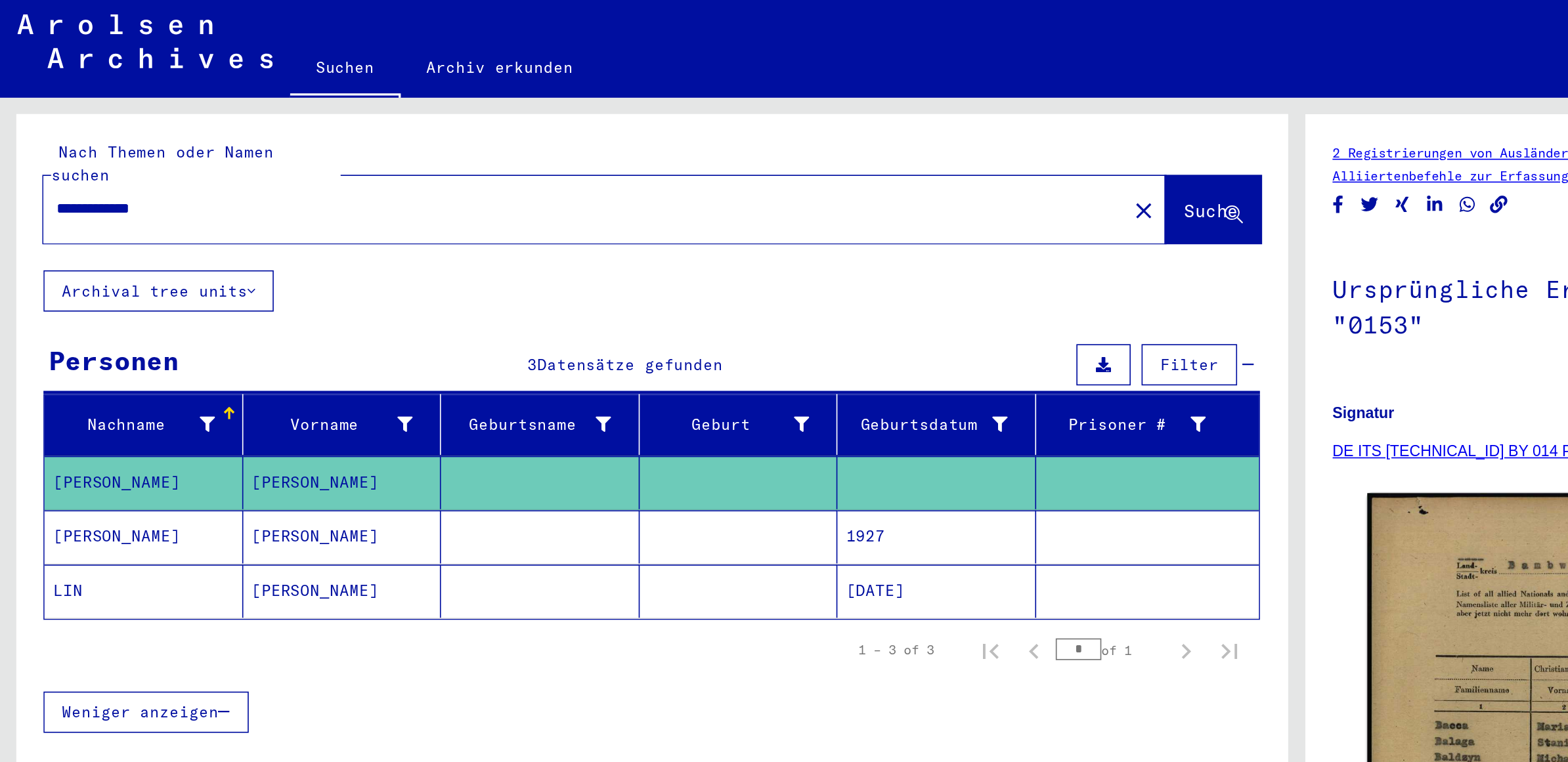
click at [193, 323] on mat-cell "[PERSON_NAME]" at bounding box center [207, 329] width 120 height 32
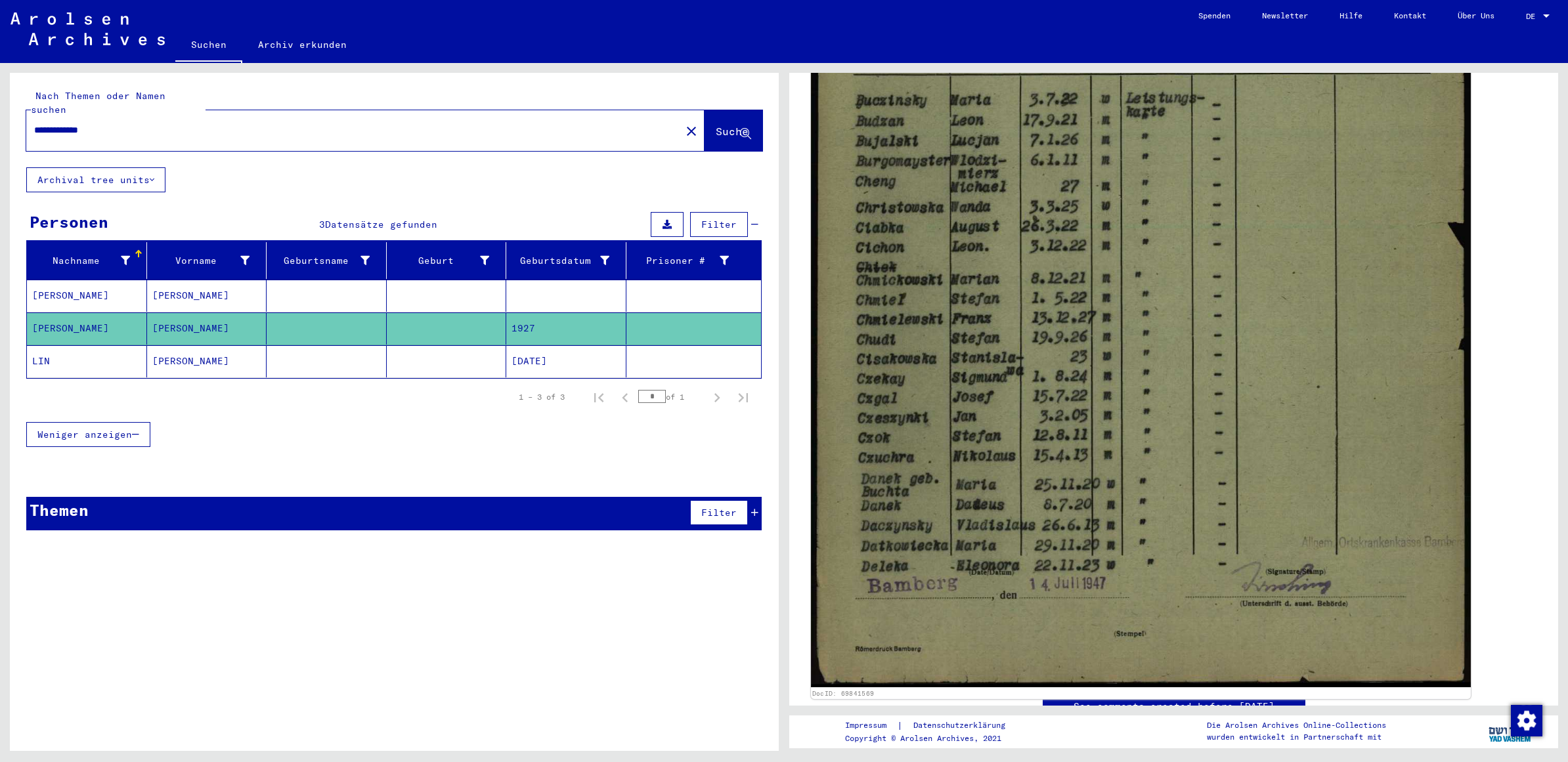
scroll to position [511, 0]
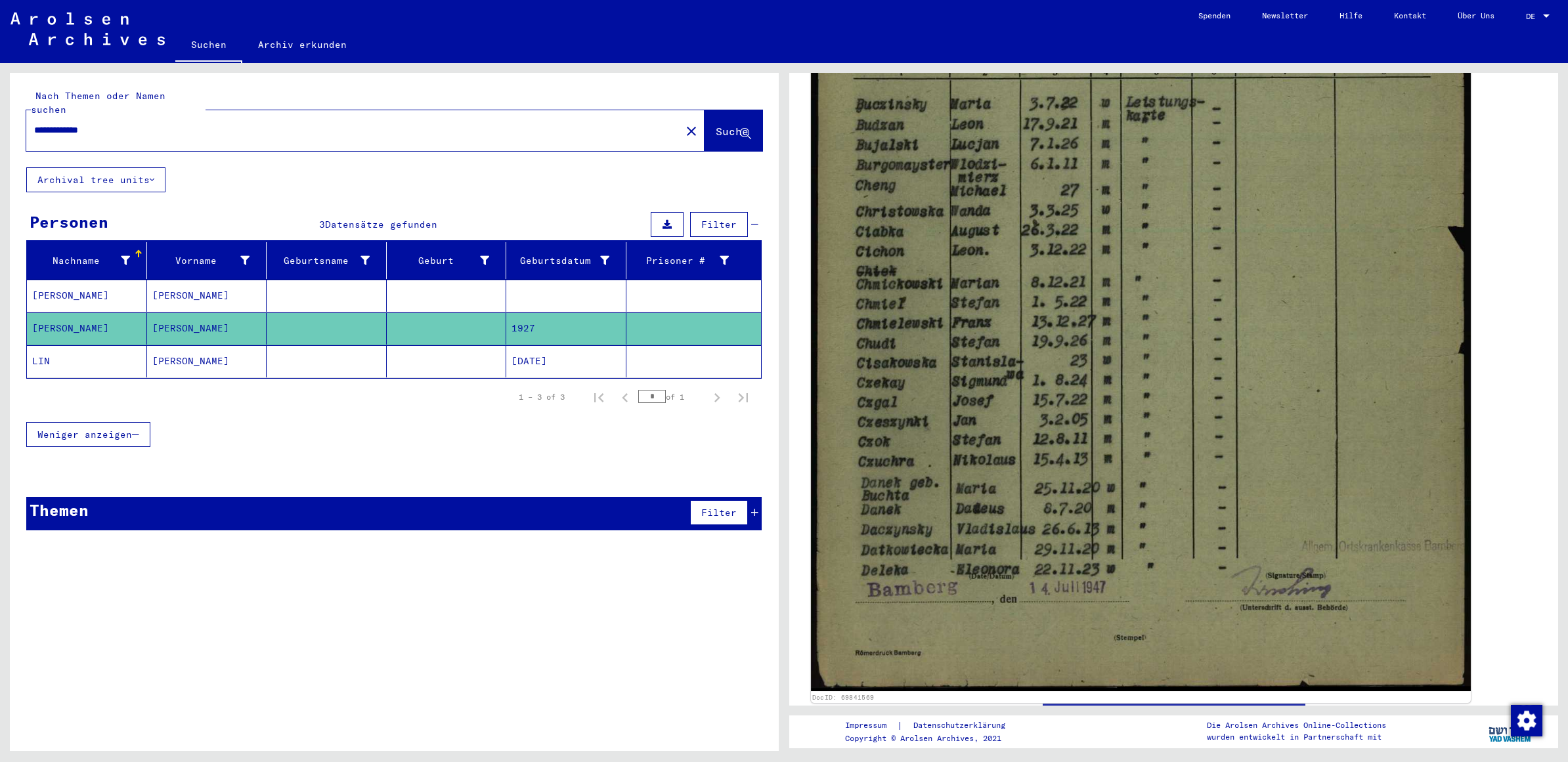
click at [866, 581] on img at bounding box center [1140, 230] width 660 height 922
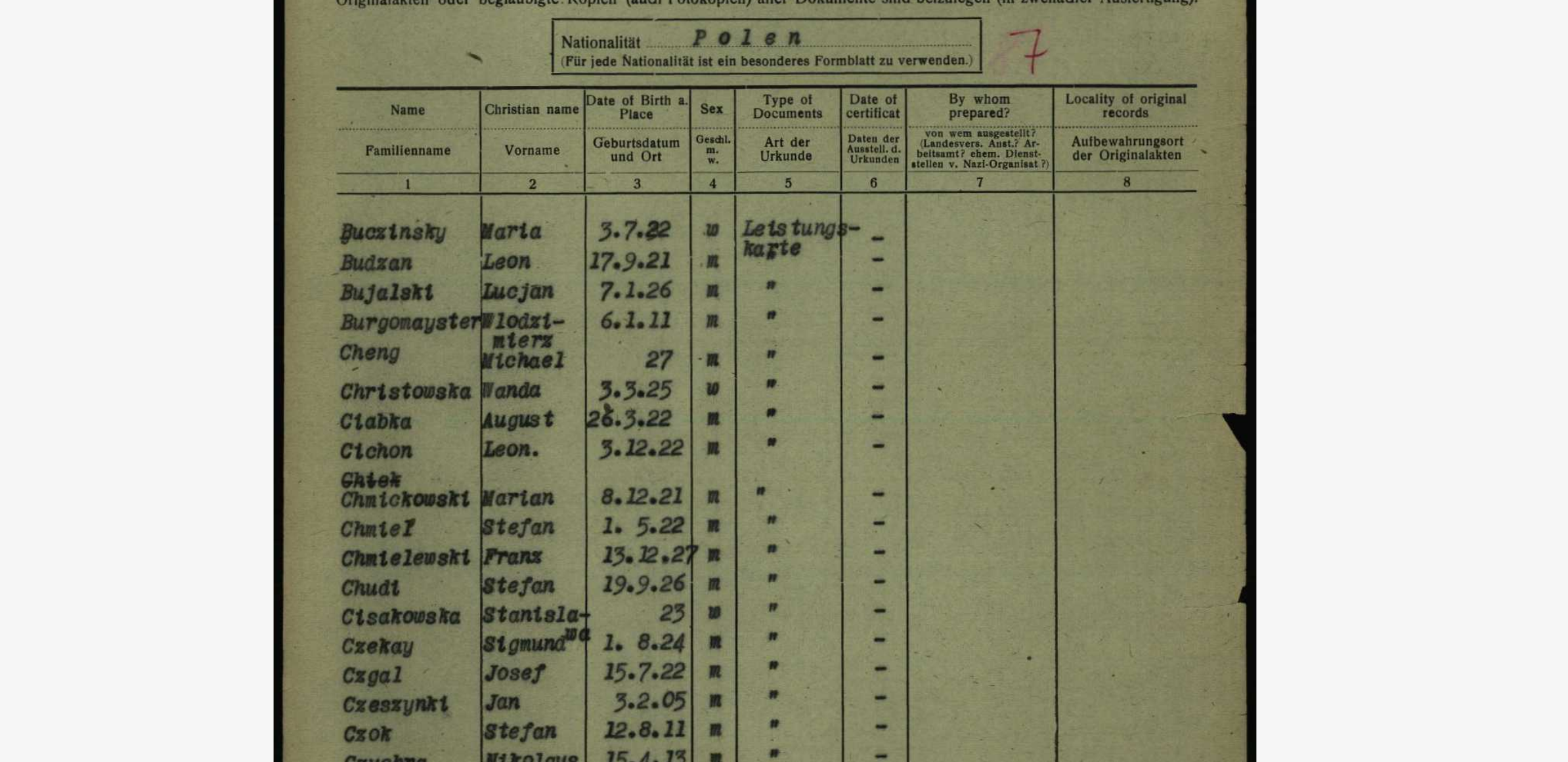
click at [665, 303] on img at bounding box center [784, 348] width 1254 height 631
